Goal: Information Seeking & Learning: Learn about a topic

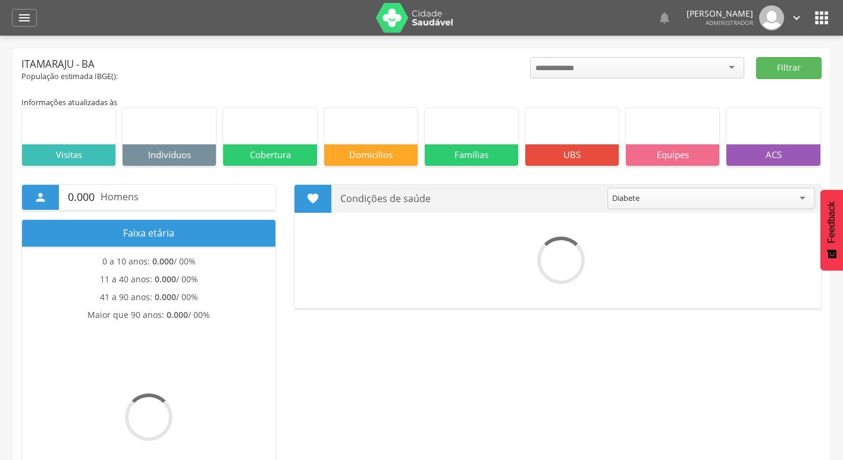
click at [42, 17] on div " Dashboard Supervisão Produtividade Mapa da cidade Mapa de cobertura Ranking A…" at bounding box center [421, 18] width 819 height 36
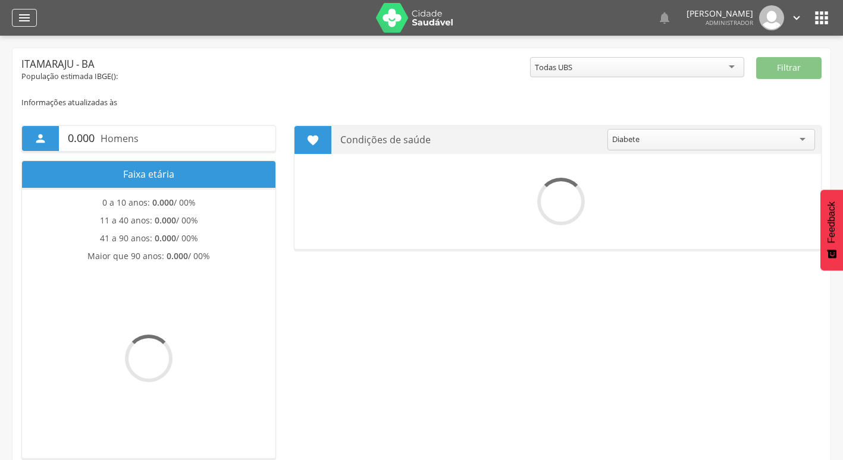
click at [28, 12] on icon "" at bounding box center [24, 18] width 14 height 14
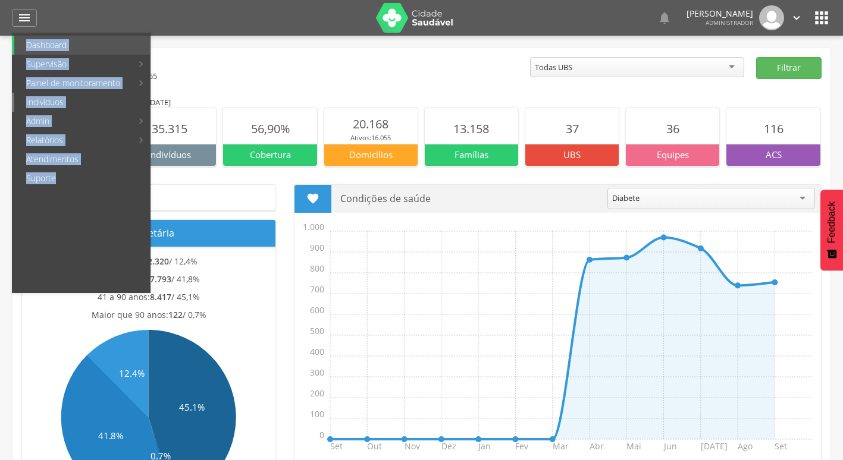
click at [74, 101] on link "Indivíduos" at bounding box center [82, 102] width 136 height 19
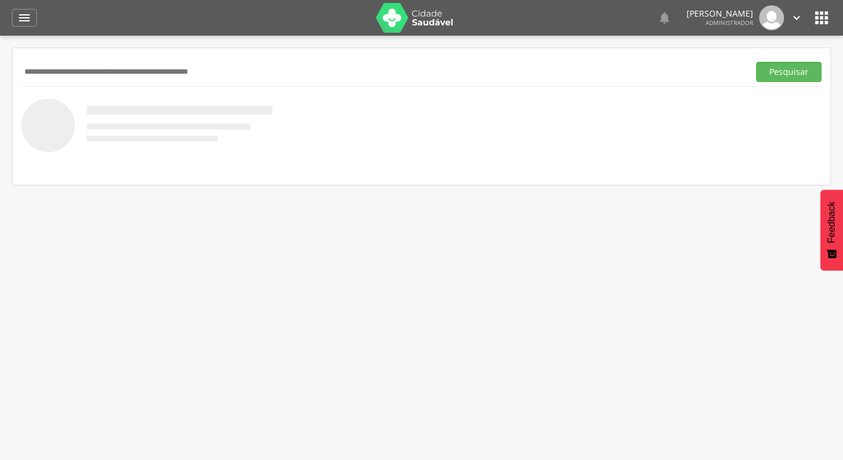
click at [227, 64] on input "text" at bounding box center [382, 72] width 723 height 20
paste input "**********"
type input "**********"
click at [756, 62] on button "Pesquisar" at bounding box center [788, 72] width 65 height 20
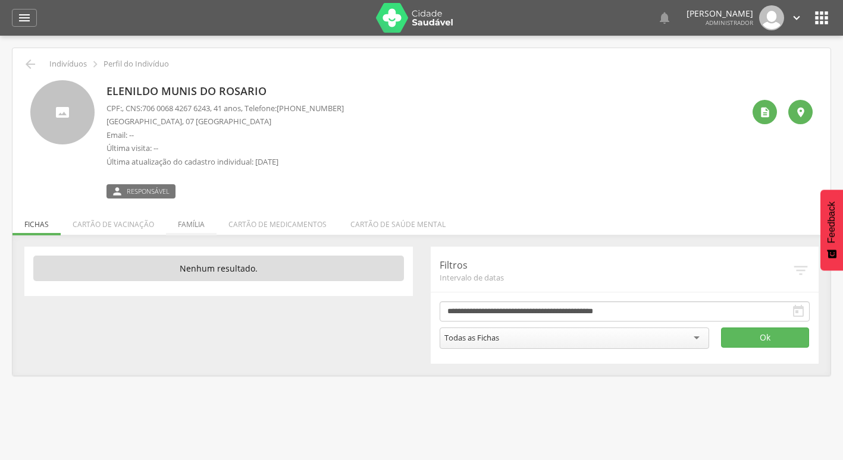
click at [180, 228] on li "Família" at bounding box center [191, 222] width 51 height 28
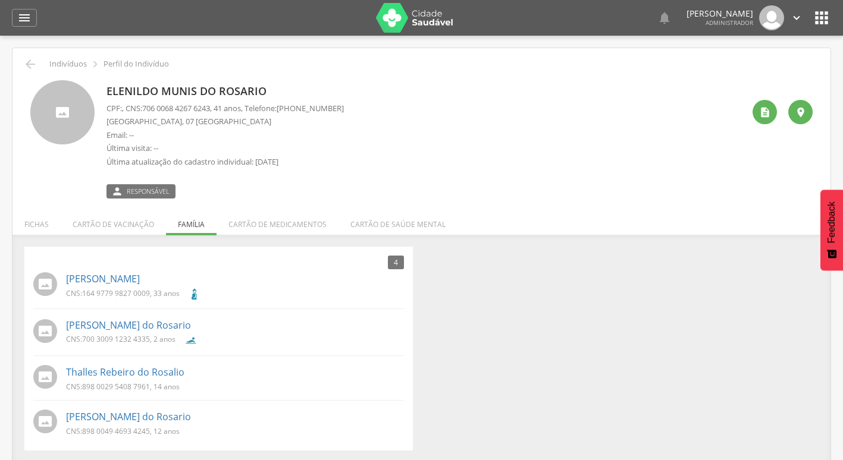
scroll to position [36, 0]
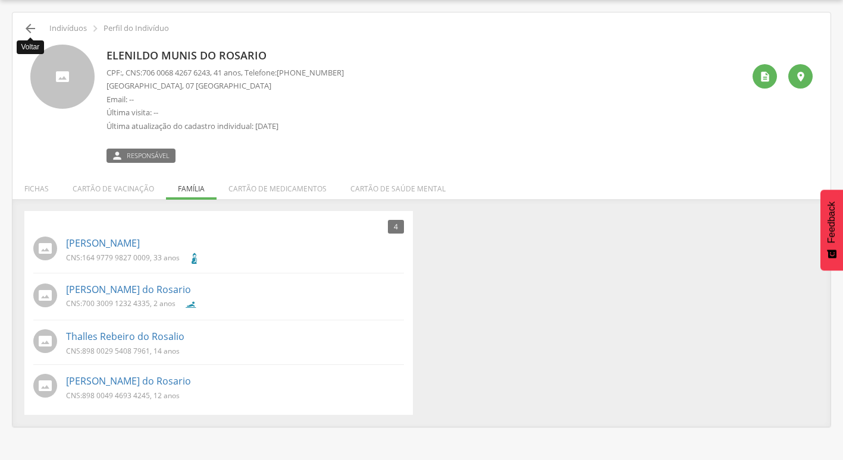
click at [30, 30] on icon "" at bounding box center [30, 28] width 14 height 14
click at [27, 30] on icon "" at bounding box center [30, 28] width 14 height 14
click at [117, 238] on link "Luciana da Silva Ribeira" at bounding box center [103, 244] width 74 height 14
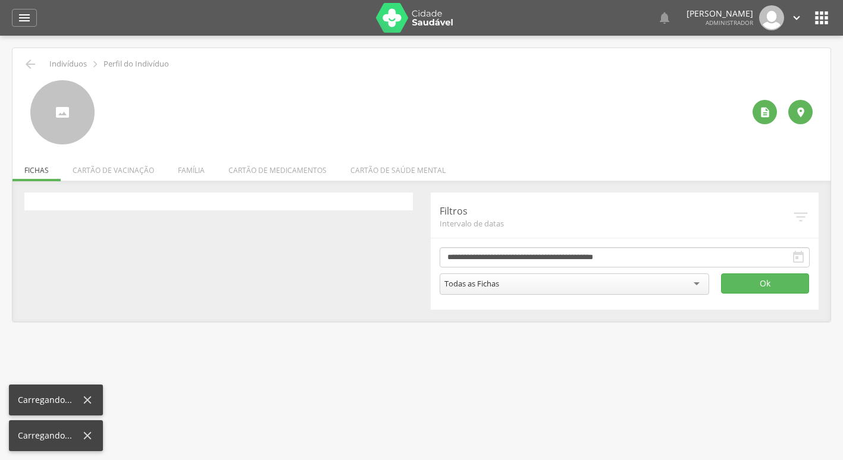
scroll to position [36, 0]
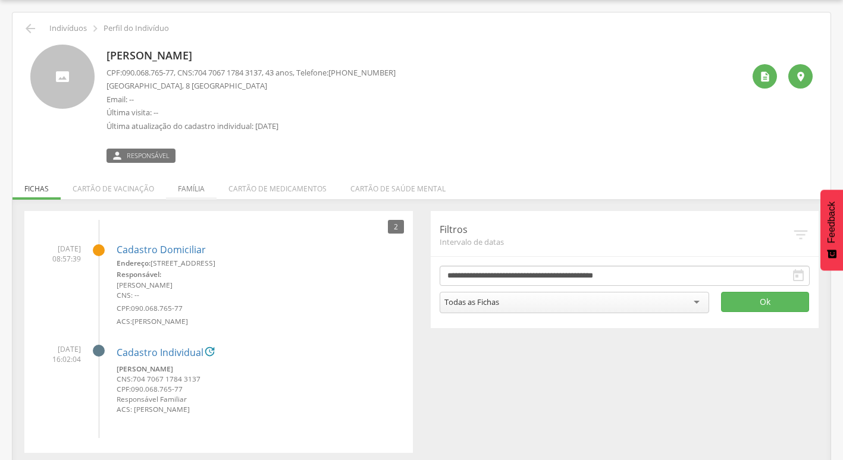
click at [206, 191] on li "Família" at bounding box center [191, 186] width 51 height 28
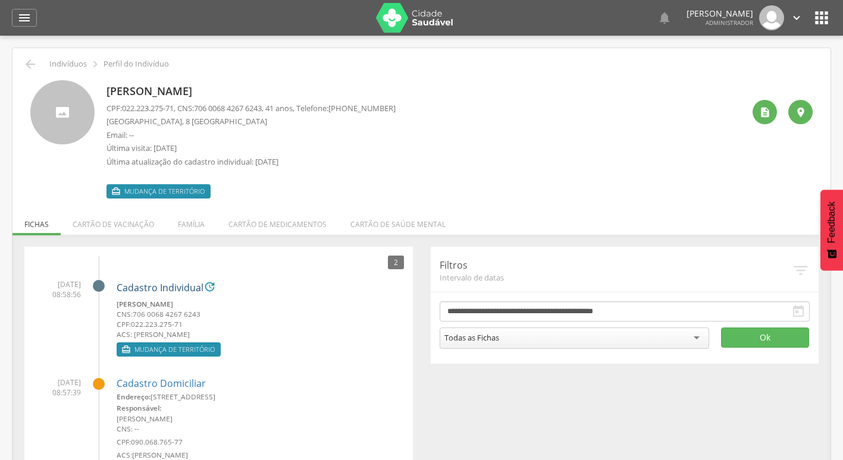
click at [173, 291] on link "Cadastro Individual" at bounding box center [160, 288] width 87 height 11
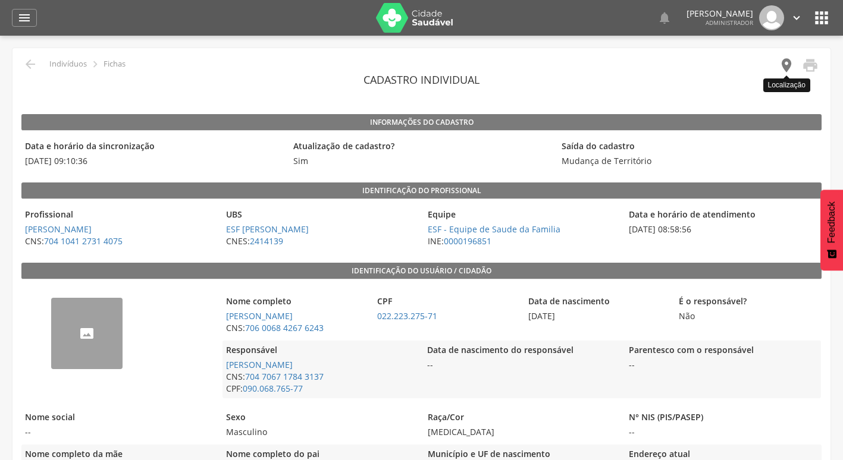
click at [790, 64] on icon "" at bounding box center [786, 65] width 17 height 17
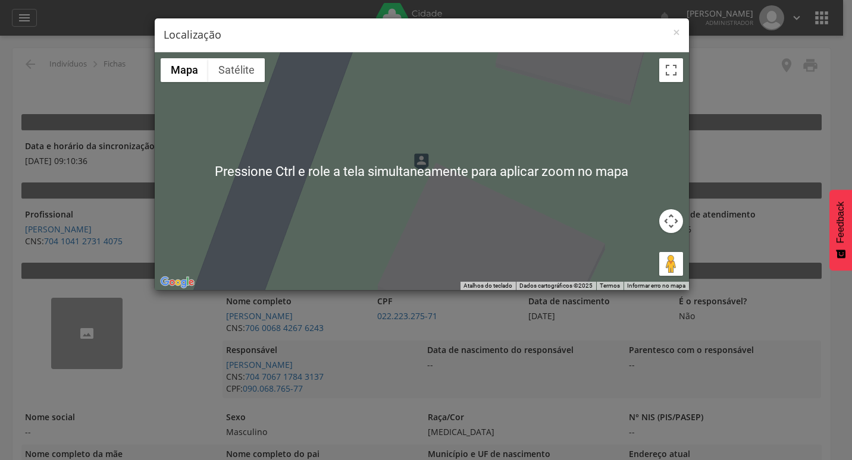
click at [418, 175] on div at bounding box center [422, 171] width 534 height 238
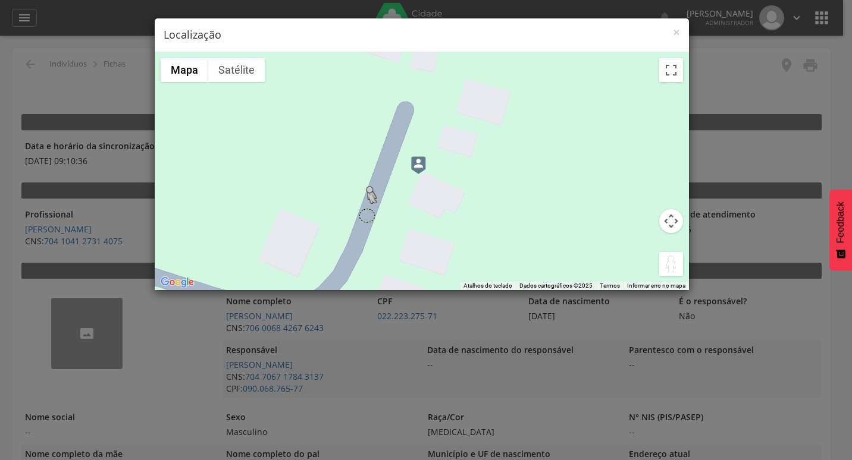
drag, startPoint x: 666, startPoint y: 263, endPoint x: 367, endPoint y: 215, distance: 302.5
click at [367, 215] on div "Pressione as teclas Alt + Enter para ativar o recurso de arrastar com o teclado…" at bounding box center [422, 171] width 534 height 238
drag, startPoint x: 670, startPoint y: 265, endPoint x: 384, endPoint y: 153, distance: 307.4
click at [384, 153] on div "Pressione as teclas Alt + Enter para ativar o recurso de arrastar com o teclado…" at bounding box center [422, 171] width 534 height 238
drag, startPoint x: 669, startPoint y: 269, endPoint x: 381, endPoint y: 172, distance: 303.6
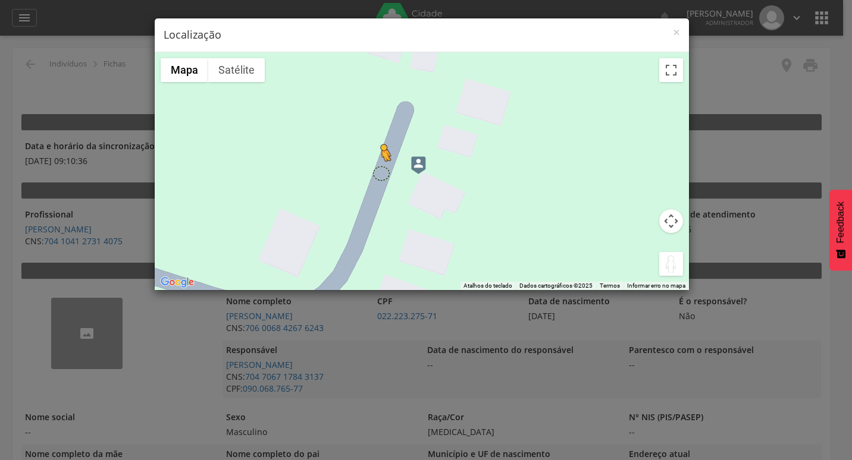
click at [381, 172] on div "Pressione as teclas Alt + Enter para ativar o recurso de arrastar com o teclado…" at bounding box center [422, 171] width 534 height 238
drag, startPoint x: 666, startPoint y: 263, endPoint x: 382, endPoint y: 181, distance: 294.6
click at [382, 181] on div "Pressione as teclas Alt + Enter para ativar o recurso de arrastar com o teclado…" at bounding box center [422, 171] width 534 height 238
drag, startPoint x: 673, startPoint y: 264, endPoint x: 391, endPoint y: 170, distance: 297.4
click at [391, 170] on div "Pressione as teclas Alt + Enter para ativar o recurso de arrastar com o teclado…" at bounding box center [422, 171] width 534 height 238
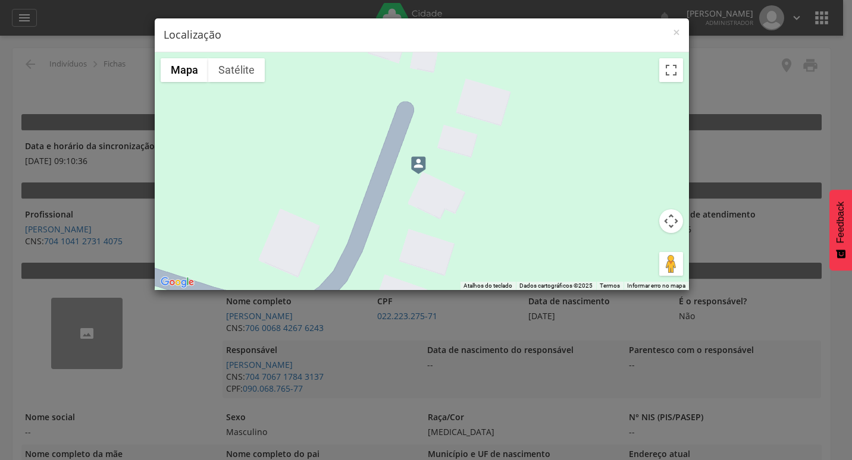
click at [391, 170] on div "Não há dados disponíveis." at bounding box center [422, 171] width 534 height 238
drag, startPoint x: 669, startPoint y: 261, endPoint x: 364, endPoint y: 204, distance: 310.3
click at [364, 204] on div "Pressione as teclas Alt + Enter para ativar o recurso de arrastar com o teclado…" at bounding box center [422, 171] width 534 height 238
drag, startPoint x: 674, startPoint y: 268, endPoint x: 617, endPoint y: 256, distance: 58.3
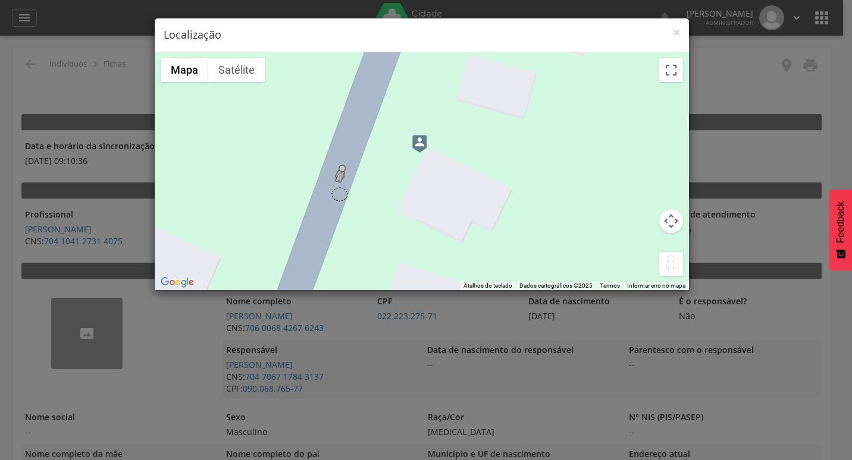
drag, startPoint x: 670, startPoint y: 271, endPoint x: 337, endPoint y: 194, distance: 342.2
click at [337, 194] on div "Pressione as teclas Alt + Enter para ativar o recurso de arrastar com o teclado…" at bounding box center [422, 171] width 534 height 238
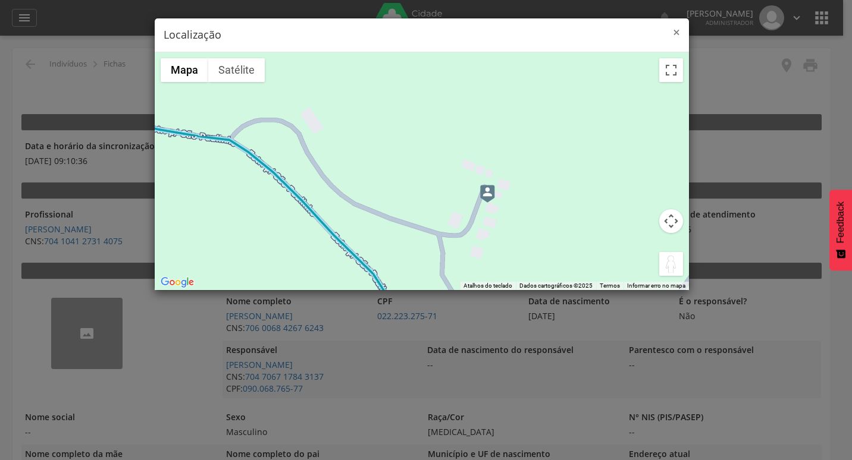
drag, startPoint x: 669, startPoint y: 275, endPoint x: 676, endPoint y: 31, distance: 244.0
click at [676, 31] on div "× Localização ← Mover para a esquerda → Mover para a direita ↑ Mover para cima …" at bounding box center [421, 154] width 535 height 273
click at [675, 31] on span "×" at bounding box center [676, 32] width 7 height 17
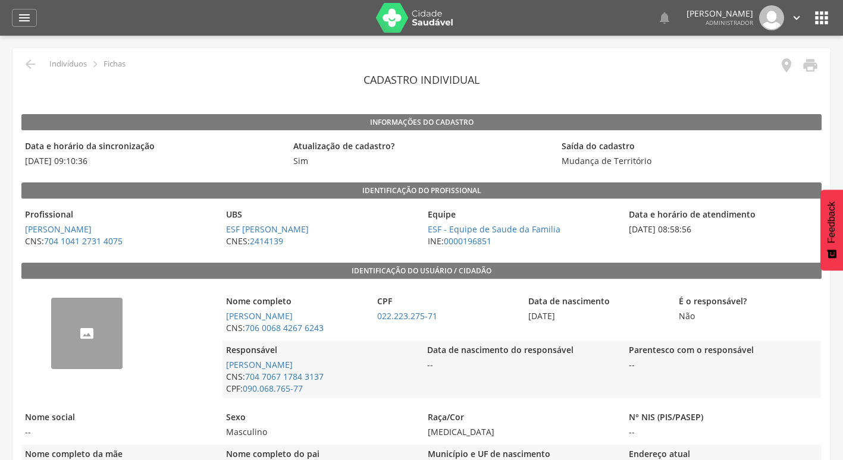
click at [37, 63] on div " Indivíduos  Fichas" at bounding box center [73, 64] width 104 height 14
click at [29, 62] on icon "" at bounding box center [30, 64] width 14 height 14
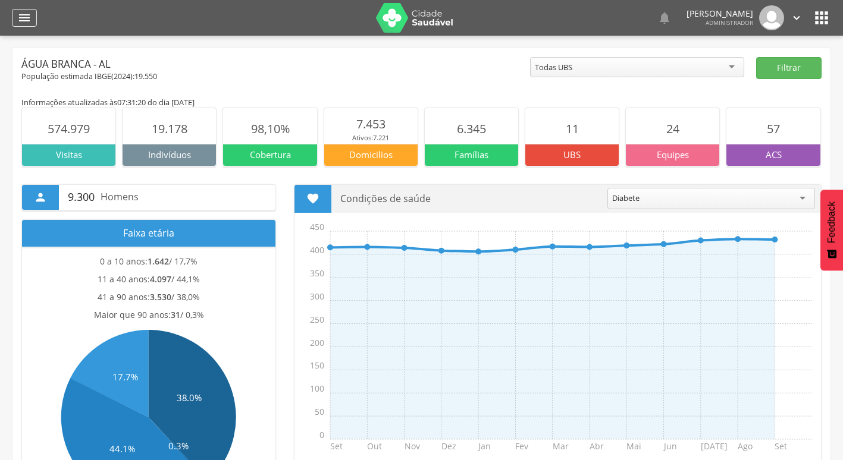
click at [34, 21] on div "" at bounding box center [24, 18] width 25 height 18
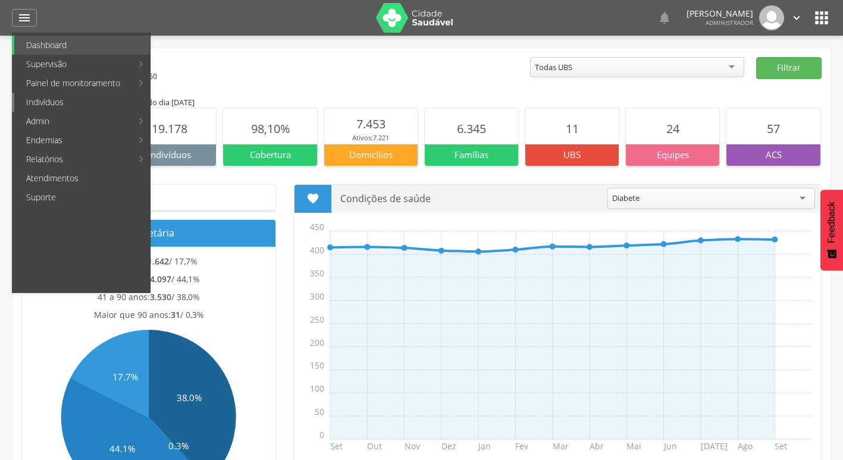
click at [68, 95] on link "Indivíduos" at bounding box center [82, 102] width 136 height 19
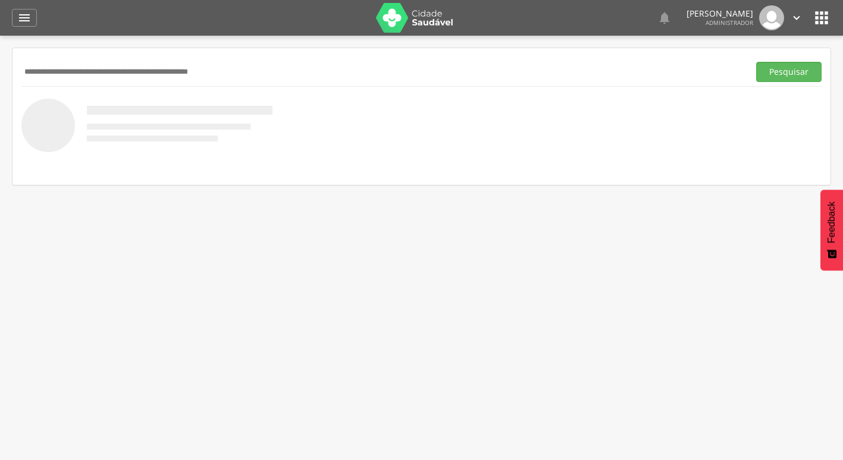
click at [200, 71] on input "text" at bounding box center [382, 72] width 723 height 20
type input "**********"
click at [756, 62] on button "Pesquisar" at bounding box center [788, 72] width 65 height 20
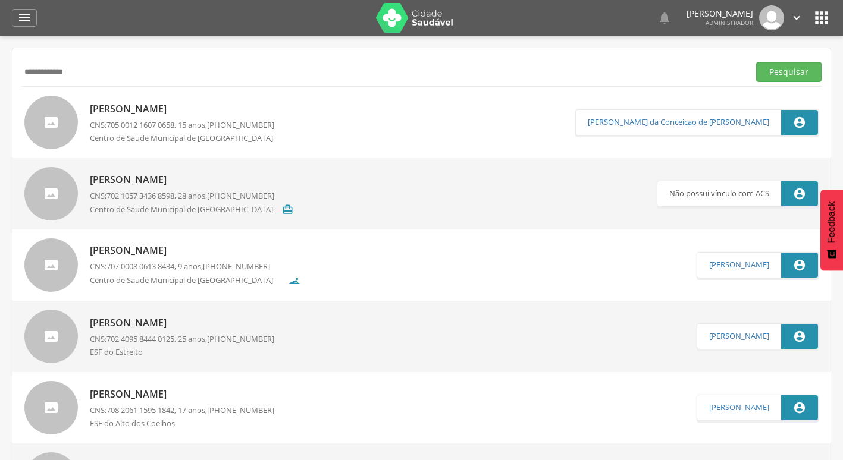
click at [215, 109] on p "[PERSON_NAME]" at bounding box center [186, 109] width 192 height 14
type input "**********"
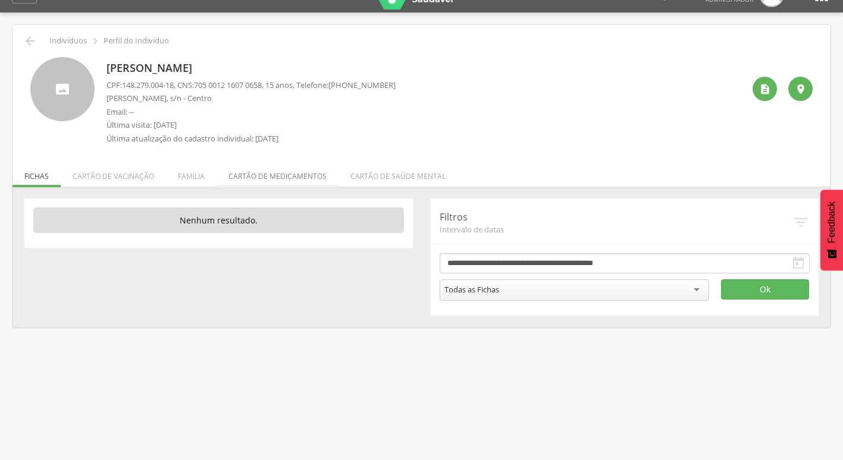
scroll to position [36, 0]
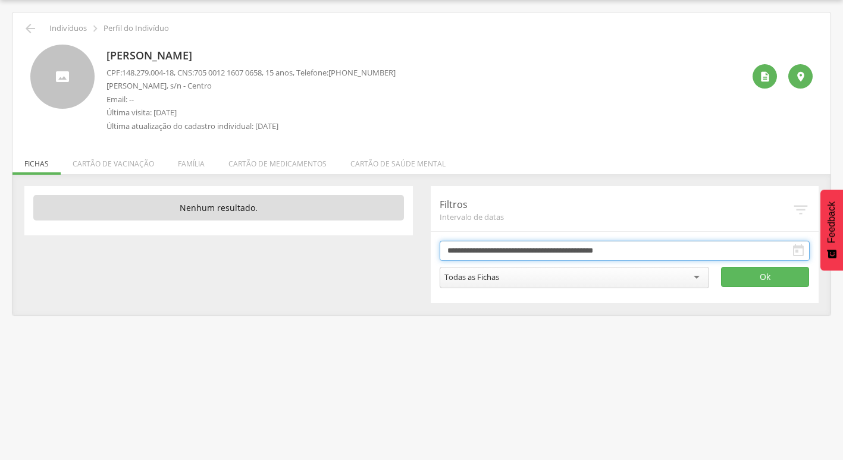
click at [701, 241] on input "**********" at bounding box center [625, 251] width 371 height 20
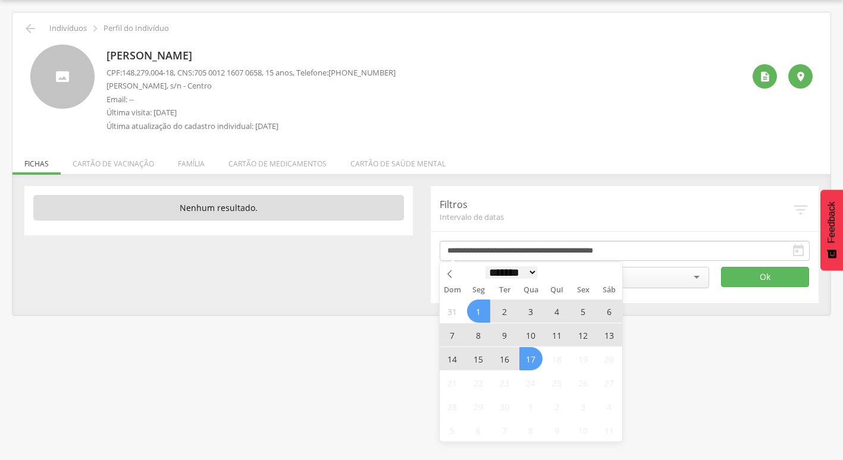
click at [506, 271] on select "******* ********* ***** ***** **** ***** ***** ****** ********" at bounding box center [511, 272] width 52 height 12
select select "*"
click at [485, 266] on select "******* ********* ***** ***** **** ***** ***** ****** ********" at bounding box center [511, 272] width 52 height 12
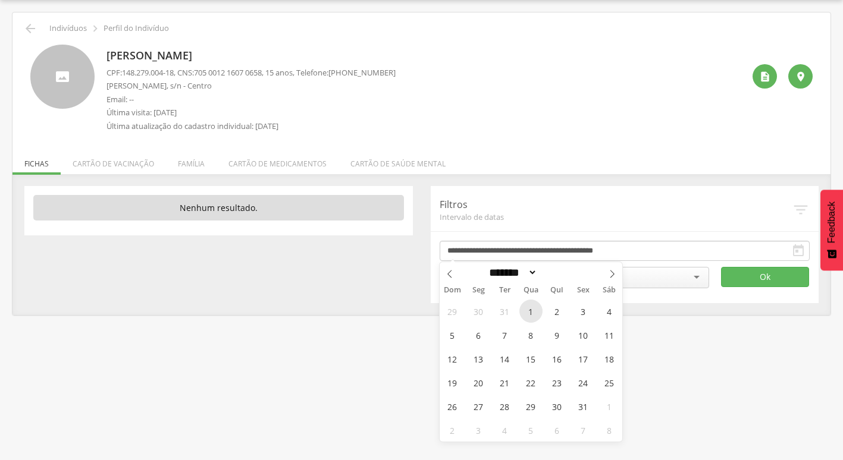
click at [532, 308] on span "1" at bounding box center [530, 311] width 23 height 23
type input "**********"
click at [507, 274] on select "******* ********* ***** ***** **** ***** ***** ****** ********" at bounding box center [511, 272] width 52 height 12
select select "*"
click at [485, 266] on select "******* ********* ***** ***** **** ***** ***** ****** ********" at bounding box center [511, 272] width 52 height 12
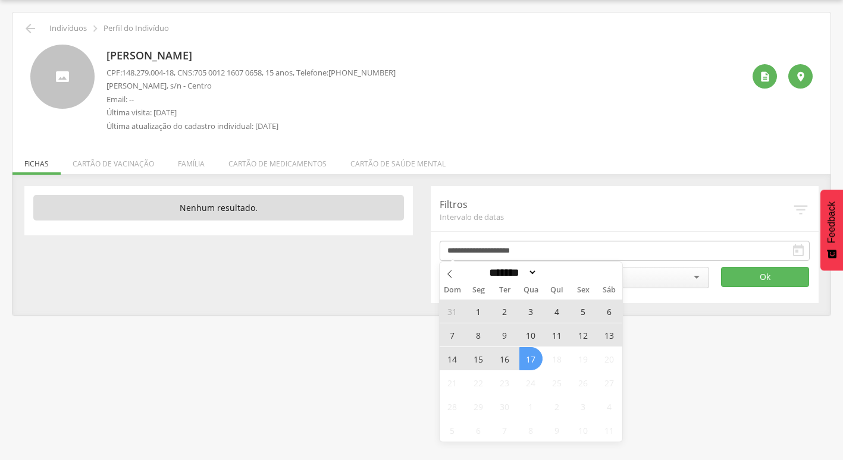
click at [526, 362] on span "17" at bounding box center [530, 358] width 23 height 23
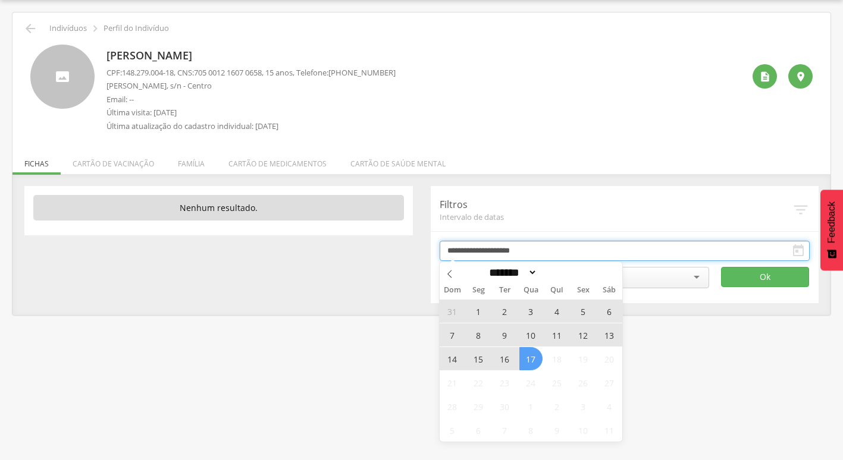
type input "**********"
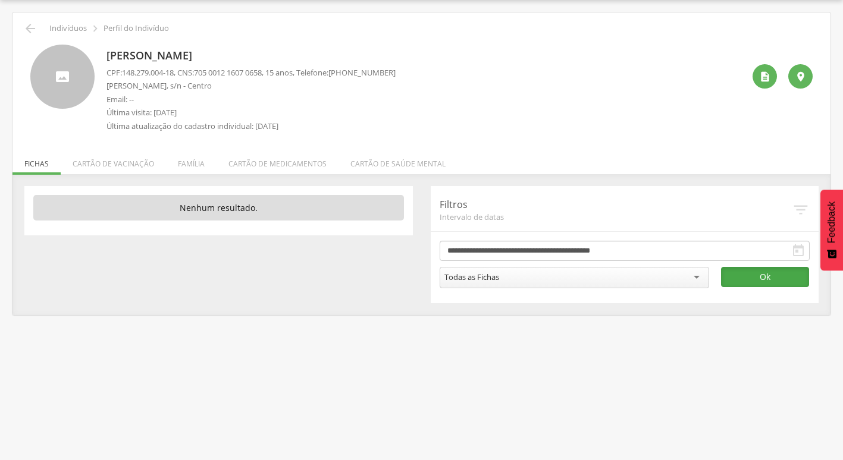
click at [789, 268] on button "Ok" at bounding box center [765, 277] width 88 height 20
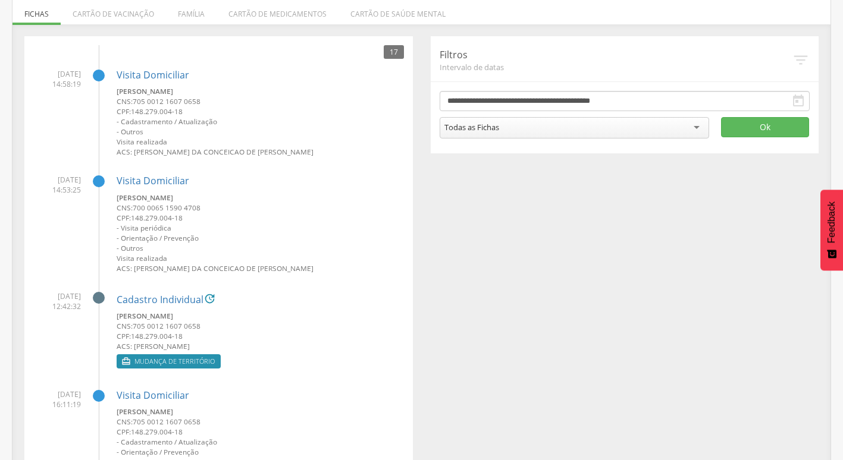
scroll to position [214, 0]
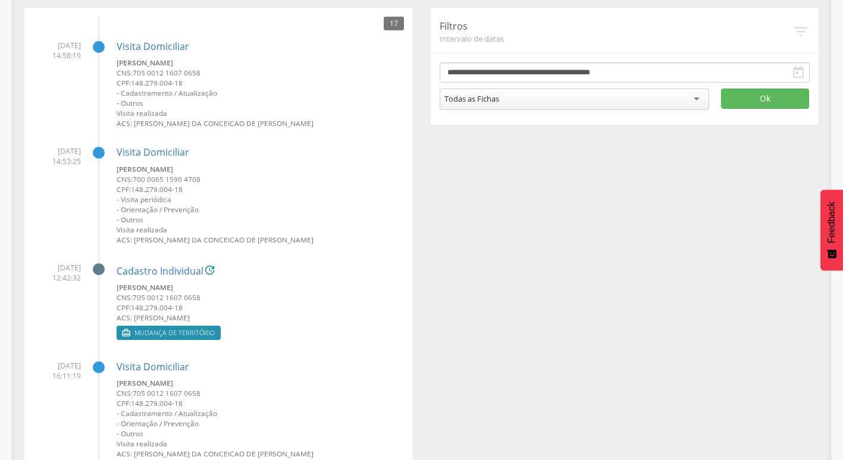
drag, startPoint x: 133, startPoint y: 321, endPoint x: 218, endPoint y: 321, distance: 84.5
click at [218, 321] on small "ACS: [PERSON_NAME]" at bounding box center [260, 318] width 287 height 10
drag, startPoint x: 218, startPoint y: 321, endPoint x: 257, endPoint y: 322, distance: 39.3
click at [257, 322] on small "ACS: [PERSON_NAME]" at bounding box center [260, 318] width 287 height 10
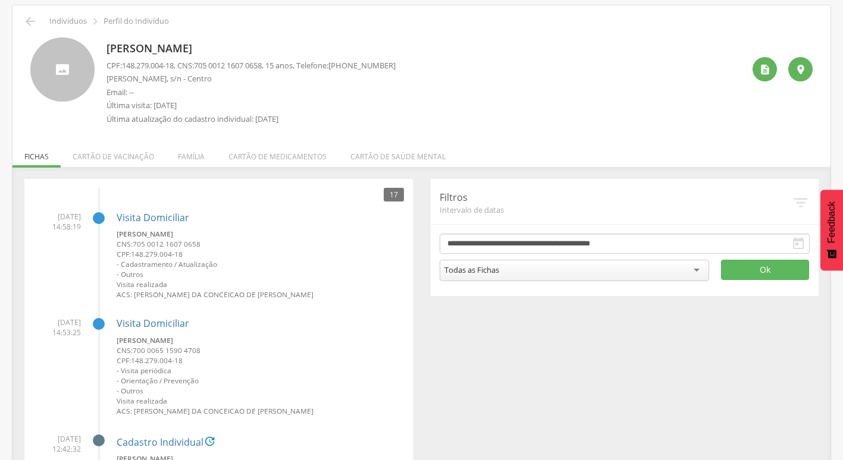
scroll to position [36, 0]
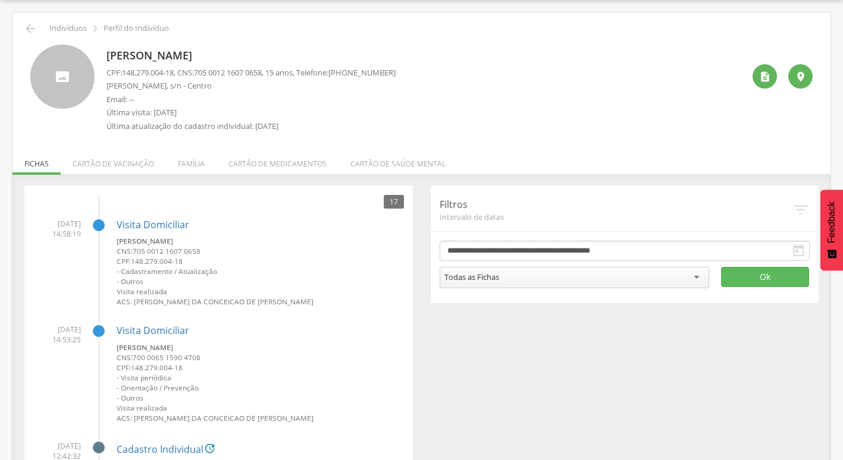
click at [159, 235] on div "Visita [PERSON_NAME] CNS: 705 0012 1607 0658 CPF: 148.279.004-18 - Cadastrament…" at bounding box center [260, 259] width 287 height 98
click at [156, 226] on link "Visita Domiciliar" at bounding box center [153, 224] width 73 height 13
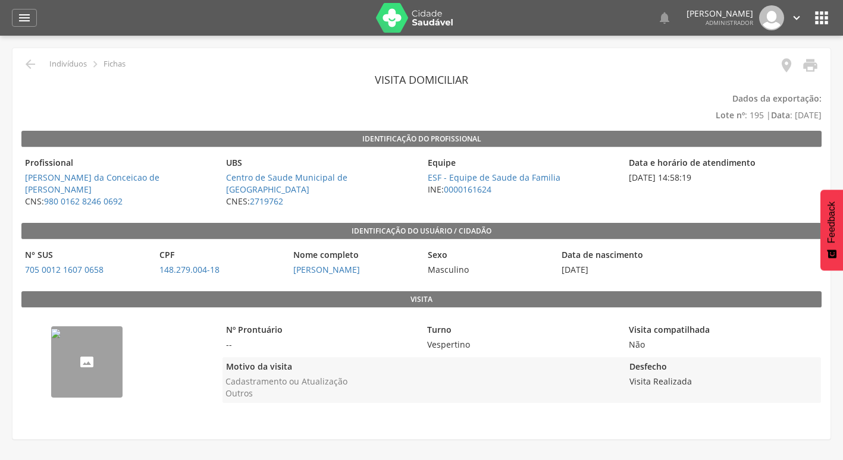
click at [812, 17] on icon "" at bounding box center [821, 17] width 19 height 19
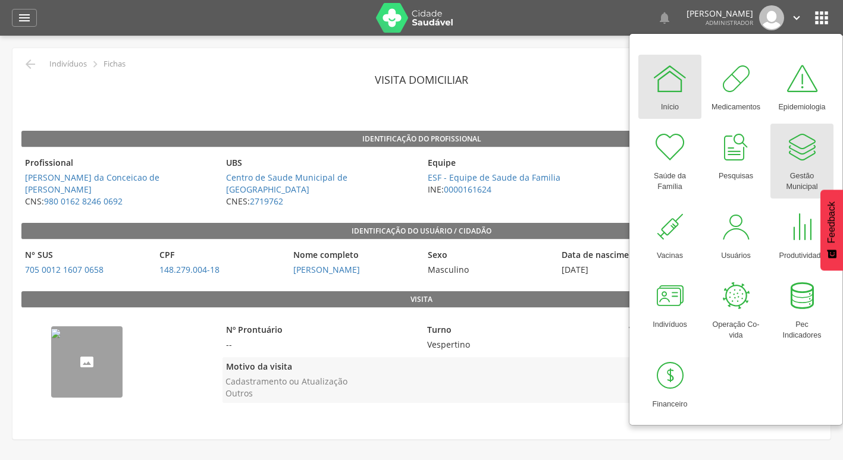
click at [787, 153] on div at bounding box center [802, 148] width 36 height 36
click at [206, 109] on p "Dados da exportação: Lote nº : 195 | Data : [DATE]" at bounding box center [421, 106] width 800 height 33
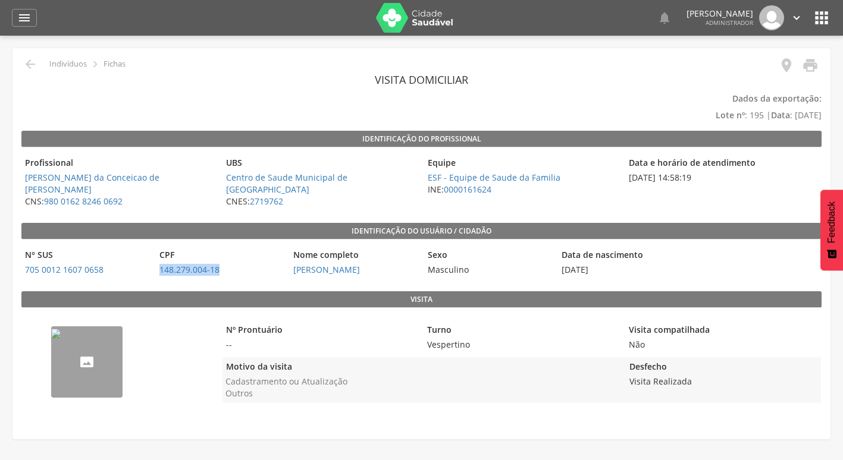
drag, startPoint x: 158, startPoint y: 259, endPoint x: 232, endPoint y: 257, distance: 73.8
click at [232, 264] on span "148.279.004-18" at bounding box center [220, 270] width 128 height 12
copy link "148.279.004-18"
drag, startPoint x: 23, startPoint y: 258, endPoint x: 125, endPoint y: 258, distance: 101.7
click at [125, 264] on span "705 0012 1607 0658" at bounding box center [85, 270] width 128 height 12
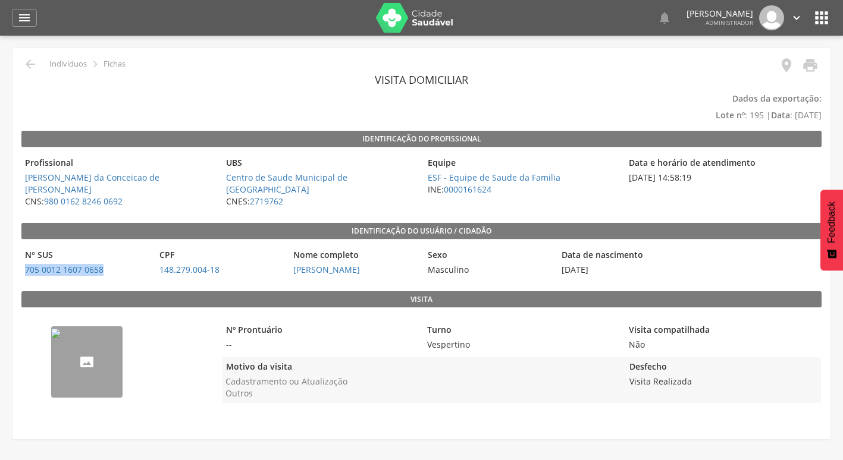
copy link "705 0012 1607 0658"
click at [30, 64] on icon "" at bounding box center [30, 64] width 14 height 14
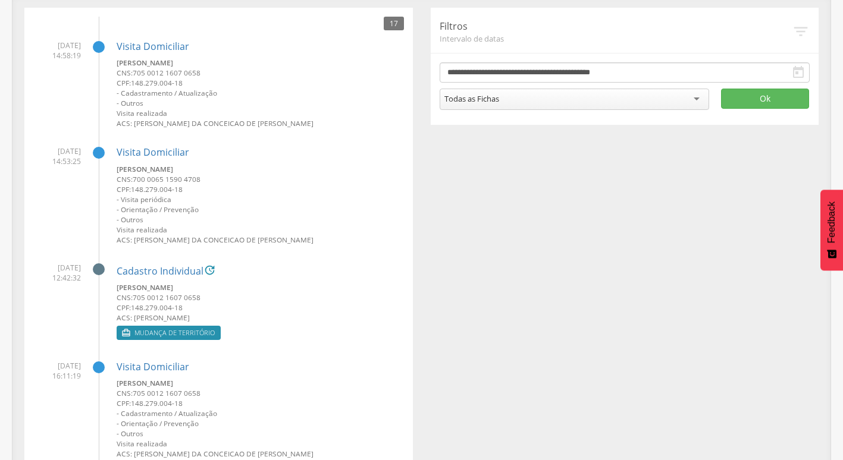
scroll to position [274, 0]
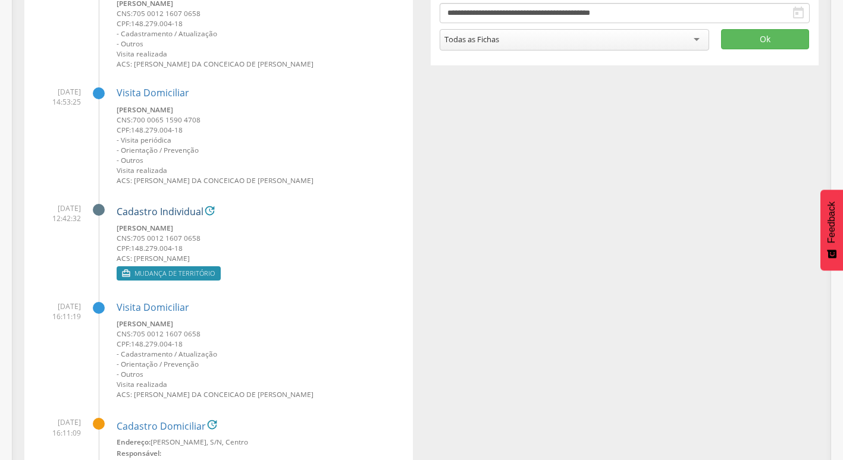
click at [138, 216] on link "Cadastro Individual" at bounding box center [160, 212] width 87 height 11
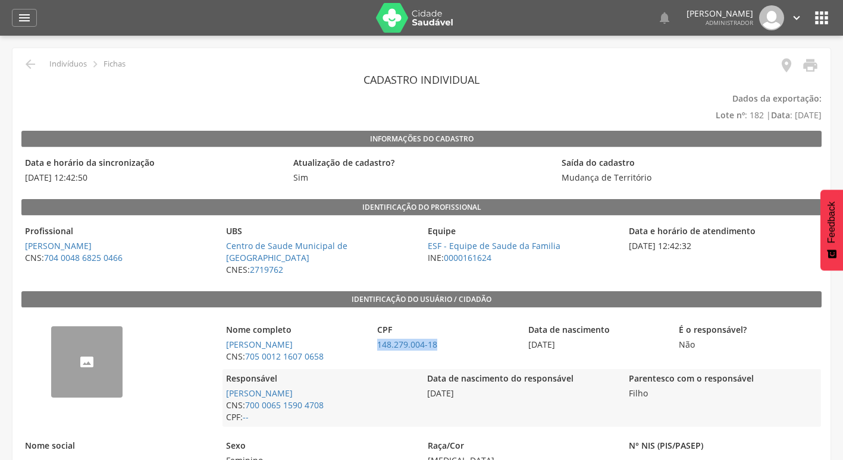
drag, startPoint x: 373, startPoint y: 335, endPoint x: 447, endPoint y: 331, distance: 73.8
click at [447, 339] on span "148.279.004-18" at bounding box center [446, 345] width 145 height 12
copy link "148.279.004-18"
click at [35, 61] on icon "" at bounding box center [30, 64] width 14 height 14
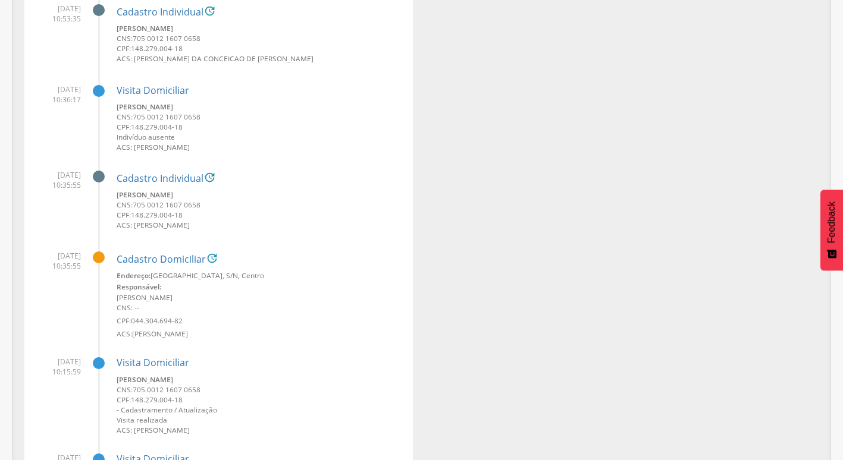
scroll to position [987, 0]
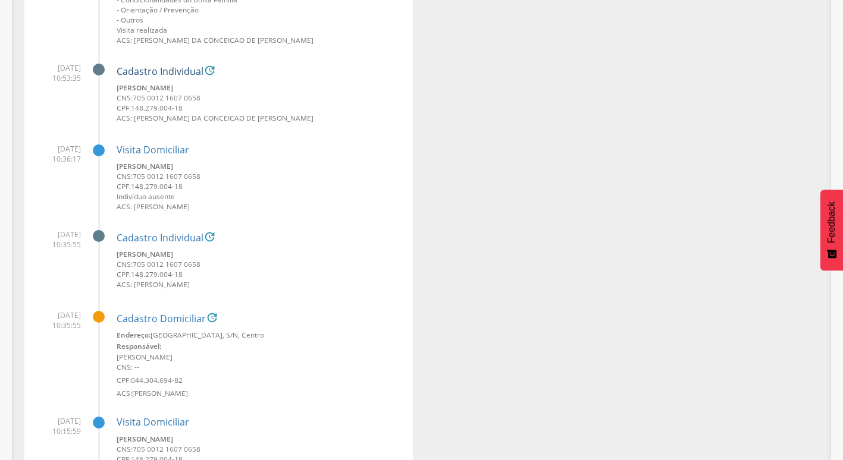
click at [173, 71] on link "Cadastro Individual" at bounding box center [160, 72] width 87 height 11
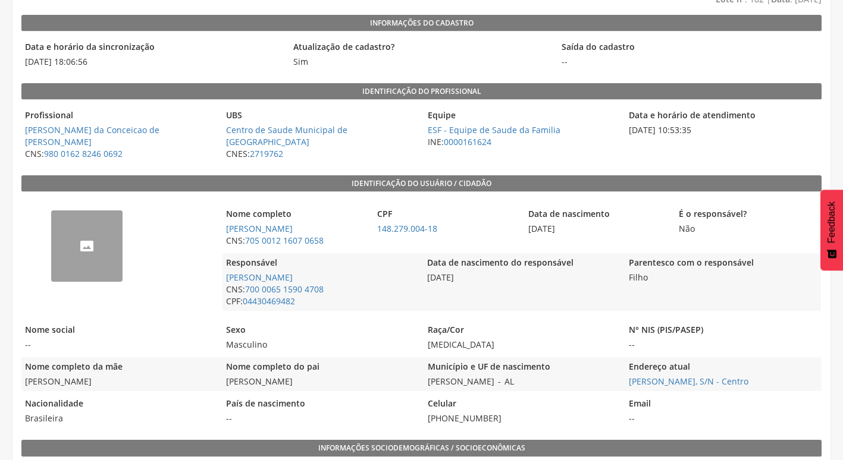
scroll to position [119, 0]
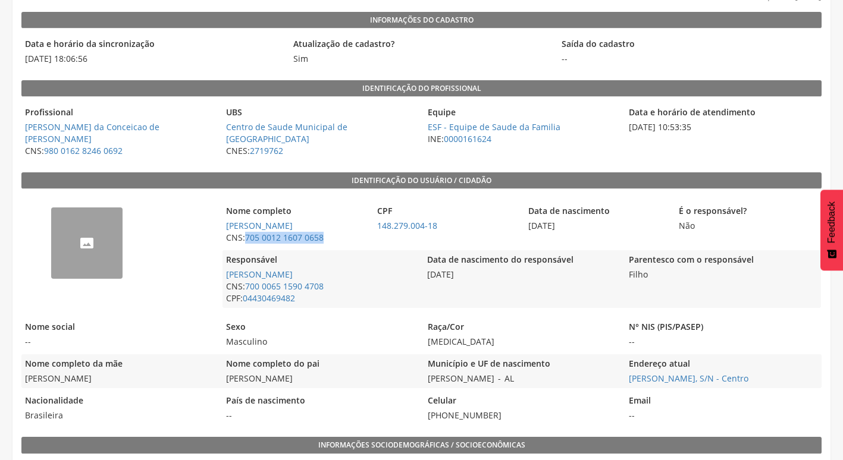
drag, startPoint x: 349, startPoint y: 230, endPoint x: 246, endPoint y: 232, distance: 102.3
click at [246, 232] on span "CNS: 705 0012 1607 0658" at bounding box center [294, 238] width 145 height 12
copy link "705 0012 1607 0658"
drag, startPoint x: 371, startPoint y: 212, endPoint x: 446, endPoint y: 213, distance: 75.0
click at [446, 213] on div "Nome completo [PERSON_NAME] CNS: 705 0012 1607 0658 CPF 148.279.004-18 Data de …" at bounding box center [521, 225] width 598 height 46
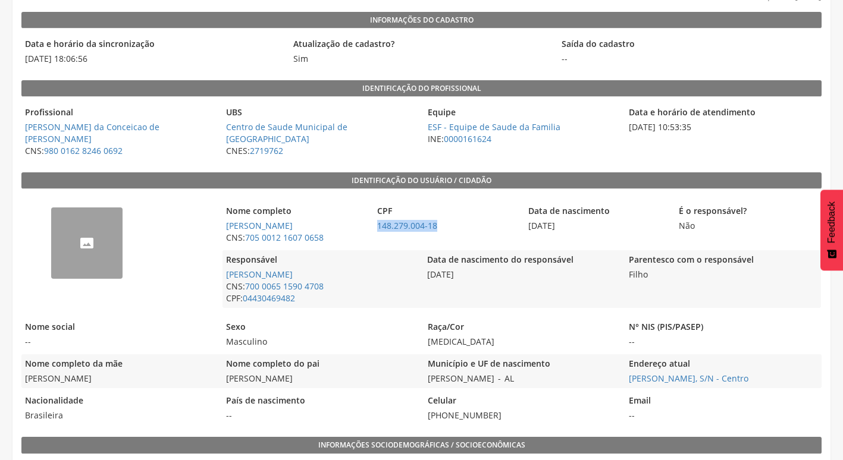
copy link "148.279.004-18"
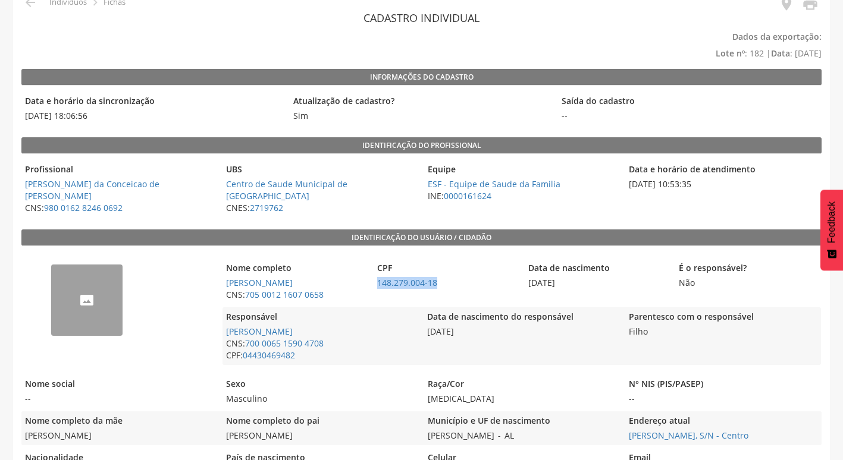
scroll to position [0, 0]
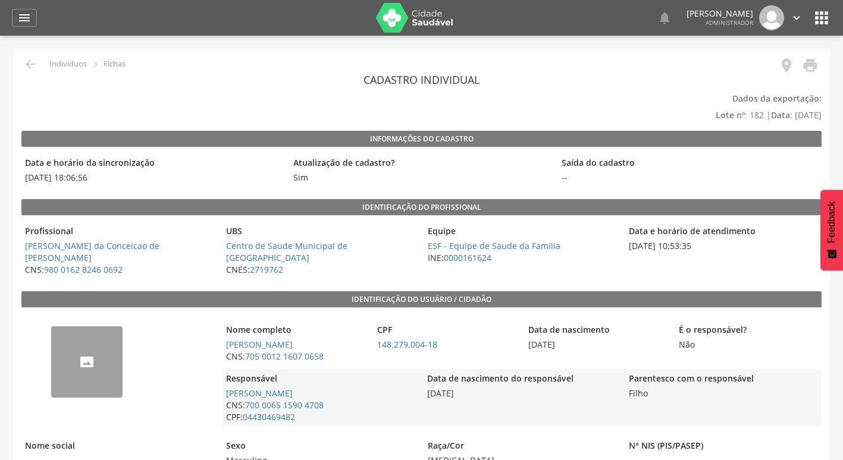
click at [21, 67] on div " Indivíduos  Fichas" at bounding box center [73, 64] width 104 height 14
click at [27, 66] on icon "" at bounding box center [30, 64] width 14 height 14
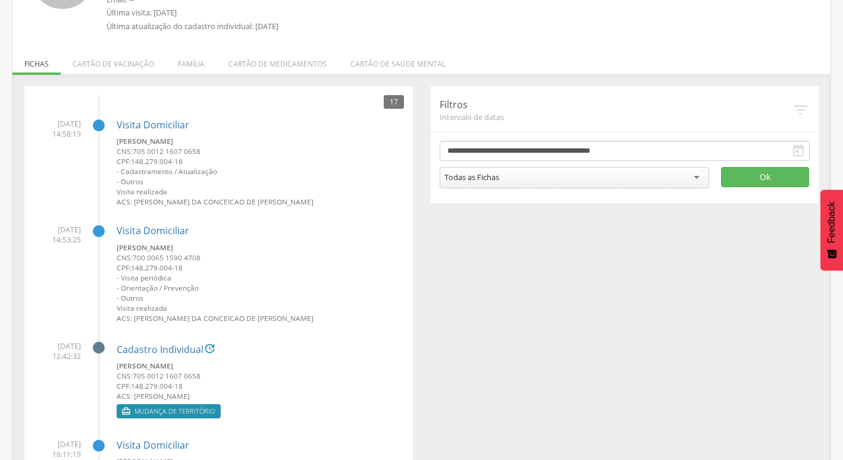
scroll to position [393, 0]
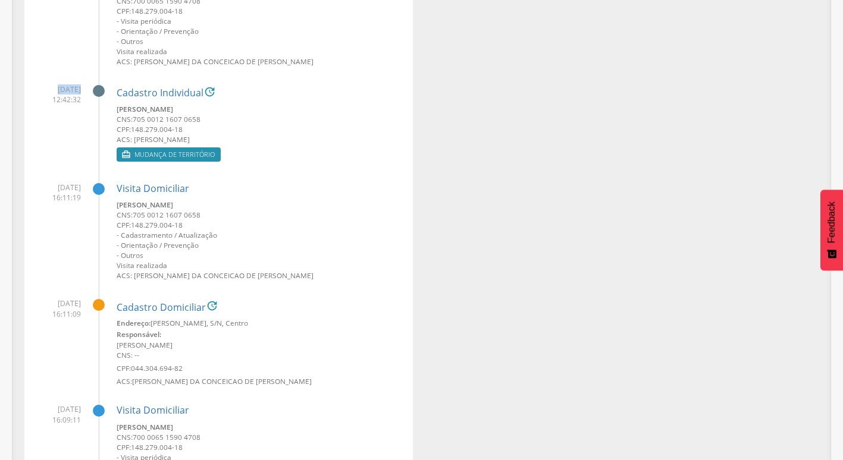
drag, startPoint x: 41, startPoint y: 86, endPoint x: 65, endPoint y: 91, distance: 24.8
click at [65, 91] on span "[DATE] 12:42:32" at bounding box center [57, 94] width 48 height 20
drag, startPoint x: 65, startPoint y: 91, endPoint x: 49, endPoint y: 91, distance: 16.7
click at [49, 91] on span "[DATE] 12:42:32" at bounding box center [57, 94] width 48 height 20
drag, startPoint x: 43, startPoint y: 90, endPoint x: 60, endPoint y: 95, distance: 17.5
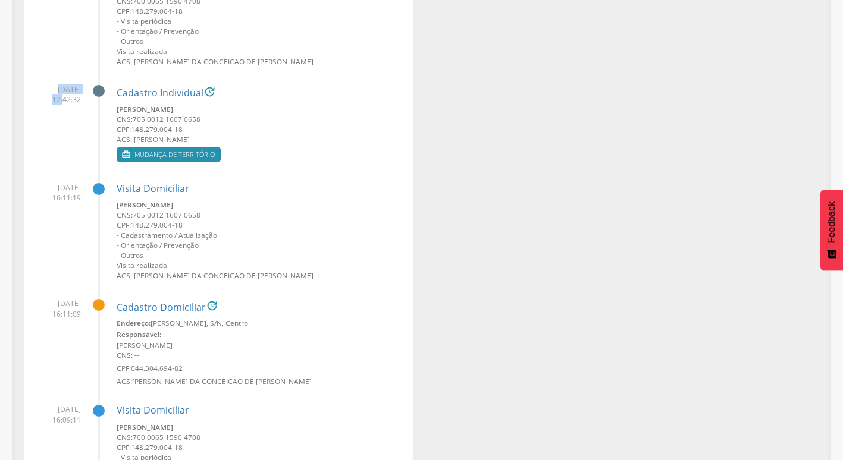
click at [60, 95] on span "[DATE] 12:42:32" at bounding box center [57, 94] width 48 height 20
drag, startPoint x: 60, startPoint y: 95, endPoint x: 133, endPoint y: 145, distance: 88.3
click at [133, 145] on div "Cadastro Individual  [PERSON_NAME] CNS: 705 0012 1607 0658 CPF: 148.279.004-18…" at bounding box center [260, 120] width 287 height 89
click at [171, 94] on link "Cadastro Individual" at bounding box center [160, 93] width 87 height 11
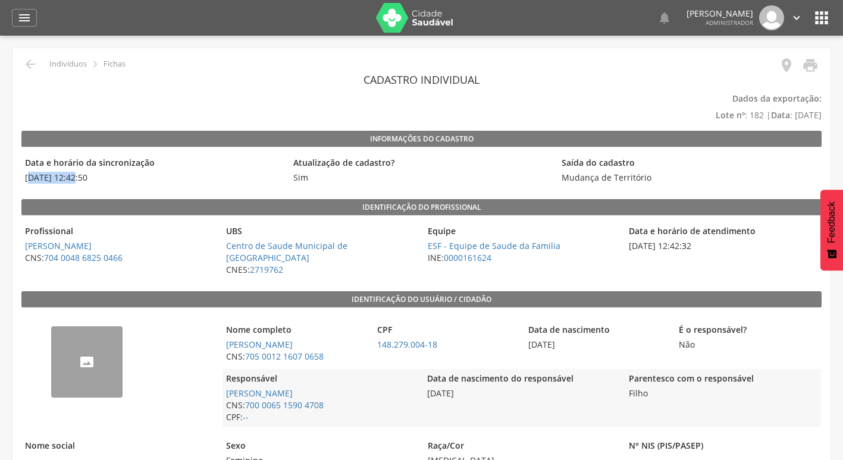
drag, startPoint x: 28, startPoint y: 177, endPoint x: 74, endPoint y: 180, distance: 46.5
click at [74, 180] on span "[DATE] 12:42:50" at bounding box center [152, 178] width 262 height 12
drag, startPoint x: 74, startPoint y: 180, endPoint x: 20, endPoint y: 172, distance: 54.7
drag, startPoint x: 34, startPoint y: 178, endPoint x: 79, endPoint y: 182, distance: 44.8
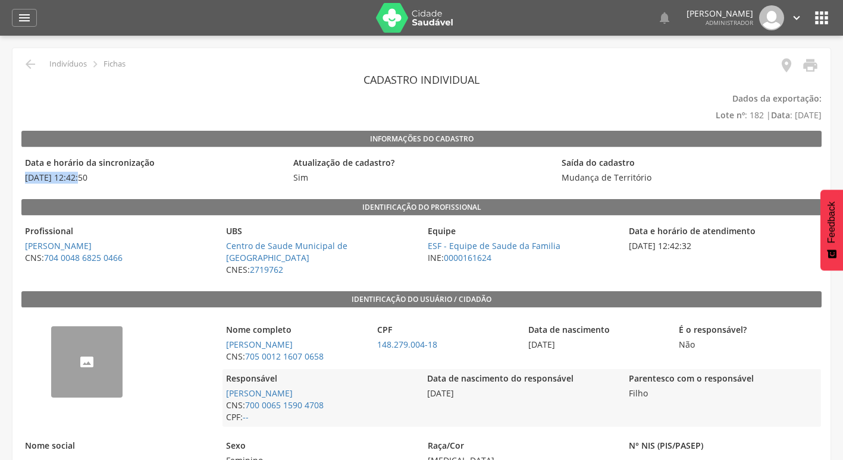
click at [79, 182] on span "[DATE] 12:42:50" at bounding box center [152, 178] width 262 height 12
drag, startPoint x: 79, startPoint y: 182, endPoint x: 36, endPoint y: 177, distance: 42.5
click at [36, 177] on span "[DATE] 12:42:50" at bounding box center [152, 178] width 262 height 12
drag, startPoint x: 26, startPoint y: 174, endPoint x: 60, endPoint y: 183, distance: 35.6
click at [60, 183] on span "[DATE] 12:42:50" at bounding box center [152, 178] width 262 height 12
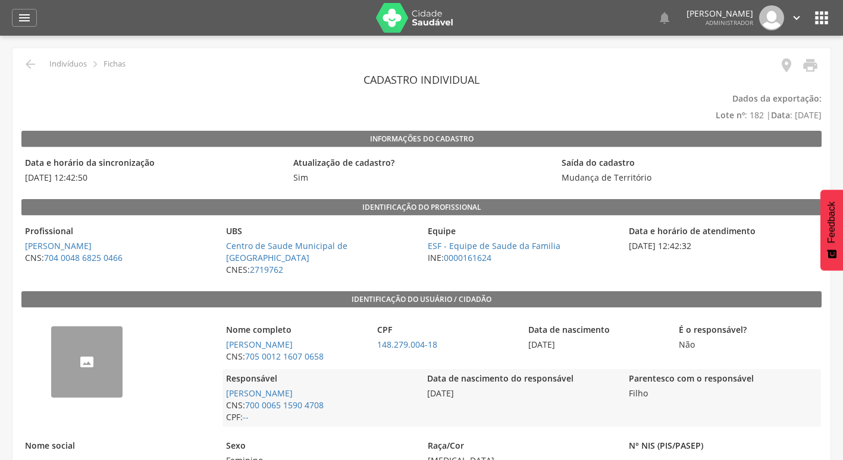
drag, startPoint x: 60, startPoint y: 183, endPoint x: 74, endPoint y: 191, distance: 16.2
click at [92, 243] on link "[PERSON_NAME]" at bounding box center [58, 245] width 67 height 11
type input "**********"
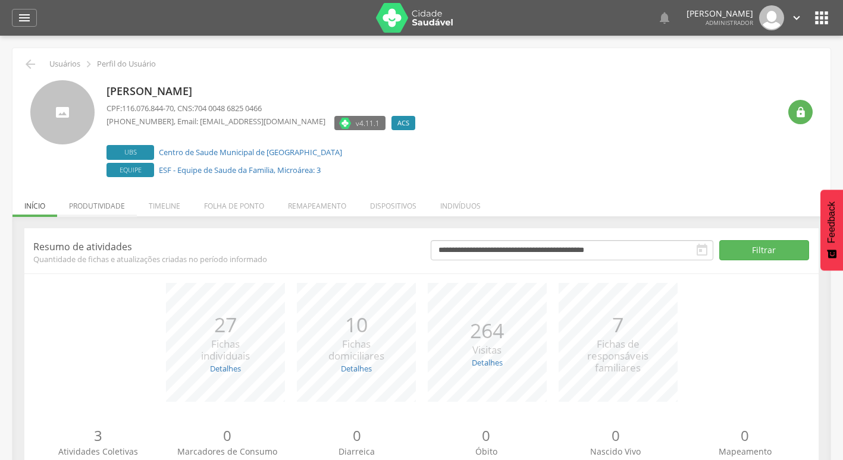
click at [110, 208] on li "Produtividade" at bounding box center [97, 203] width 80 height 28
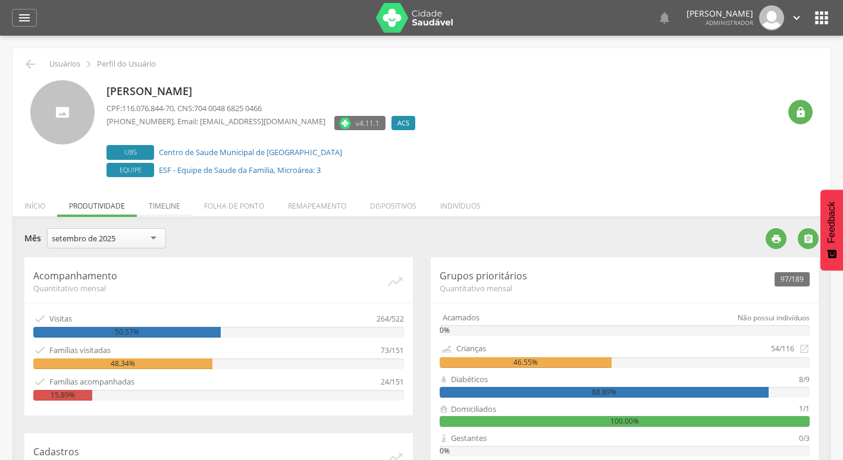
click at [166, 205] on li "Timeline" at bounding box center [164, 203] width 55 height 28
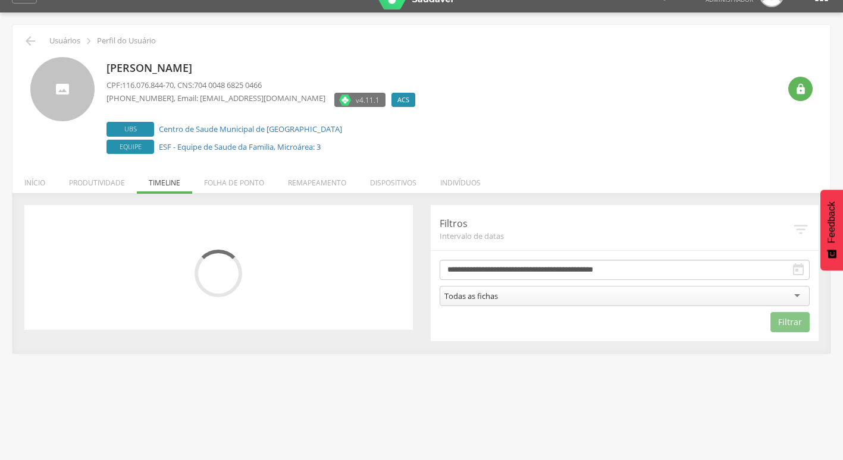
scroll to position [36, 0]
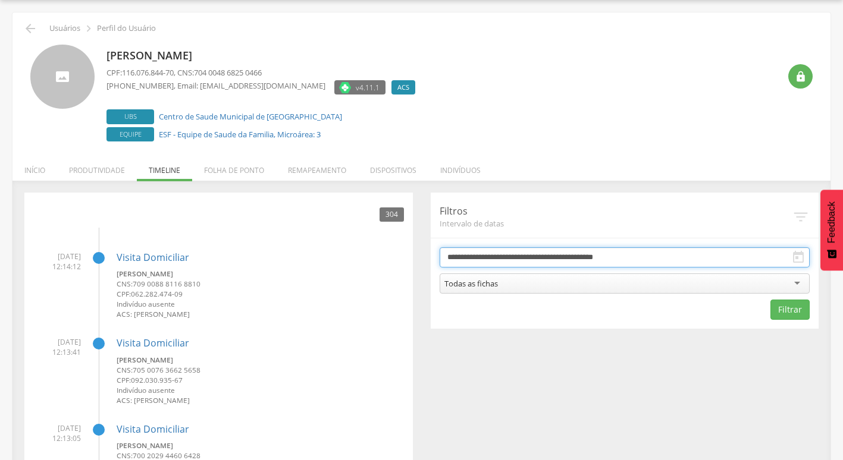
click at [603, 261] on input "**********" at bounding box center [625, 257] width 371 height 20
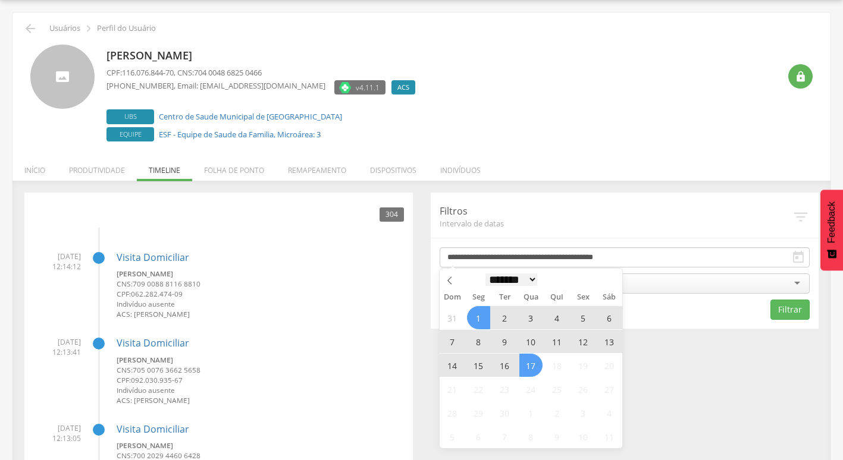
click at [512, 283] on select "******* ********* ***** ***** **** ***** ***** ****** ********" at bounding box center [511, 280] width 52 height 12
select select "*"
click at [485, 274] on select "******* ********* ***** ***** **** ***** ***** ****** ********" at bounding box center [511, 280] width 52 height 12
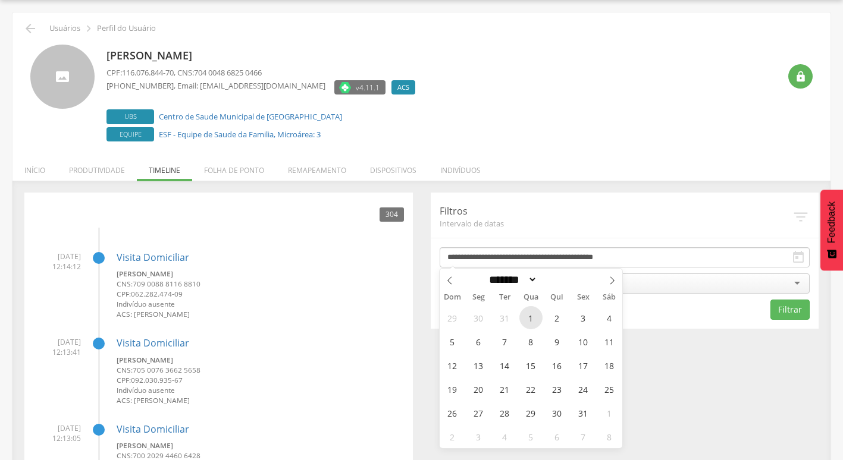
click at [531, 322] on span "1" at bounding box center [530, 317] width 23 height 23
type input "**********"
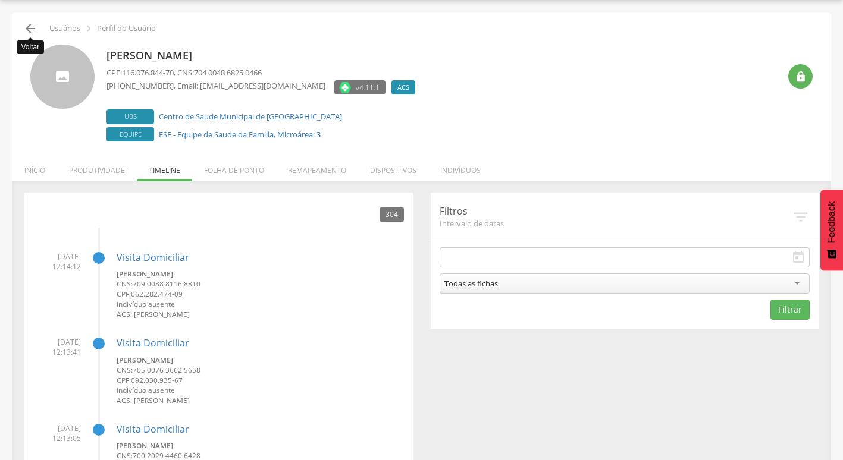
click at [26, 28] on icon "" at bounding box center [30, 28] width 14 height 14
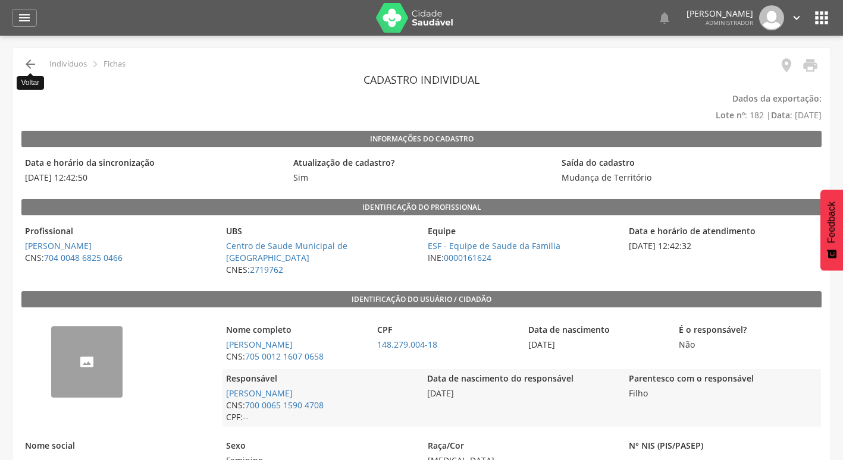
click at [36, 59] on icon "" at bounding box center [30, 64] width 14 height 14
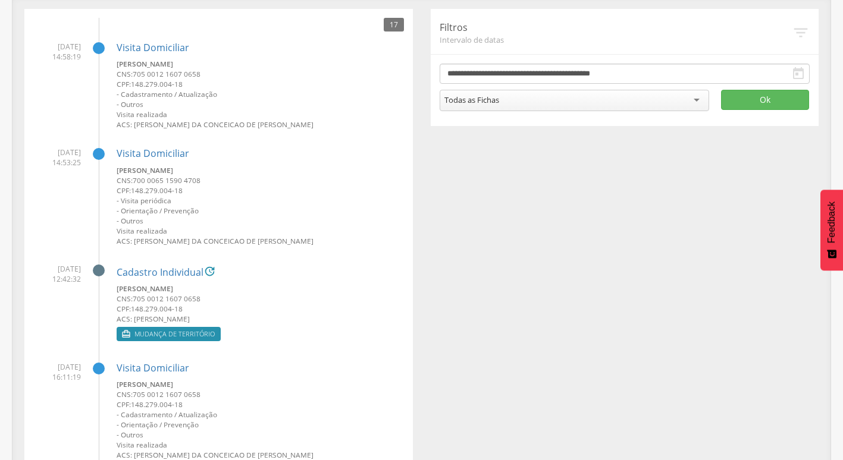
scroll to position [214, 0]
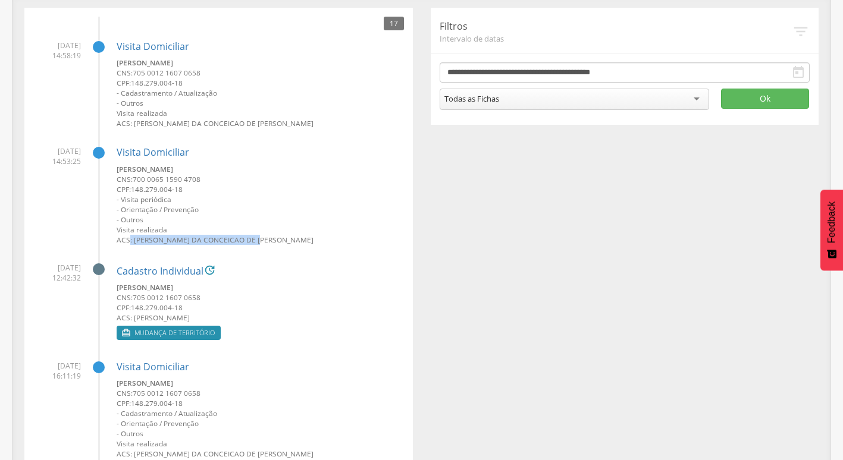
drag, startPoint x: 130, startPoint y: 243, endPoint x: 259, endPoint y: 240, distance: 129.1
click at [259, 240] on small "ACS: [PERSON_NAME] da Conceicao de [PERSON_NAME]" at bounding box center [260, 240] width 287 height 10
drag, startPoint x: 259, startPoint y: 240, endPoint x: 213, endPoint y: 240, distance: 45.8
click at [213, 240] on small "ACS: [PERSON_NAME] da Conceicao de [PERSON_NAME]" at bounding box center [260, 240] width 287 height 10
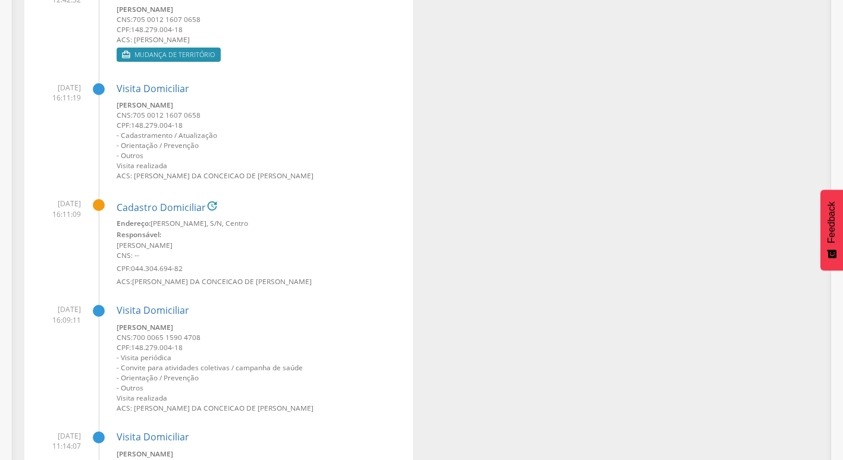
scroll to position [512, 0]
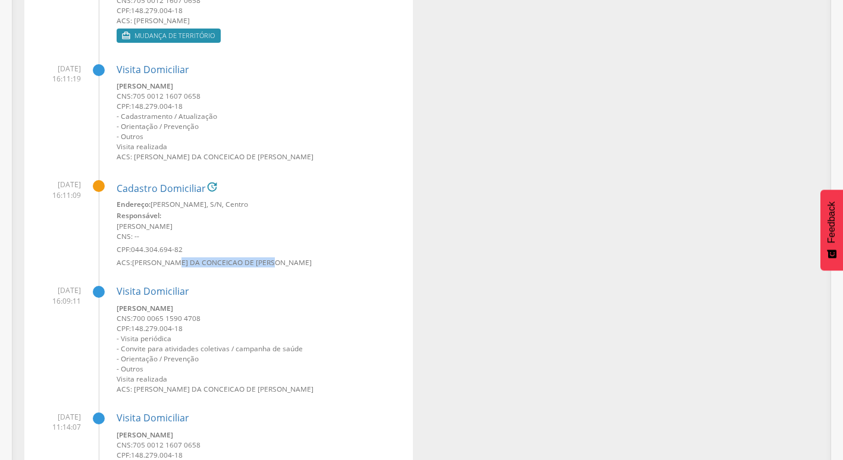
drag, startPoint x: 179, startPoint y: 261, endPoint x: 274, endPoint y: 261, distance: 95.2
click at [274, 261] on small "ACS: [PERSON_NAME] da Conceicao de [PERSON_NAME]" at bounding box center [260, 263] width 287 height 10
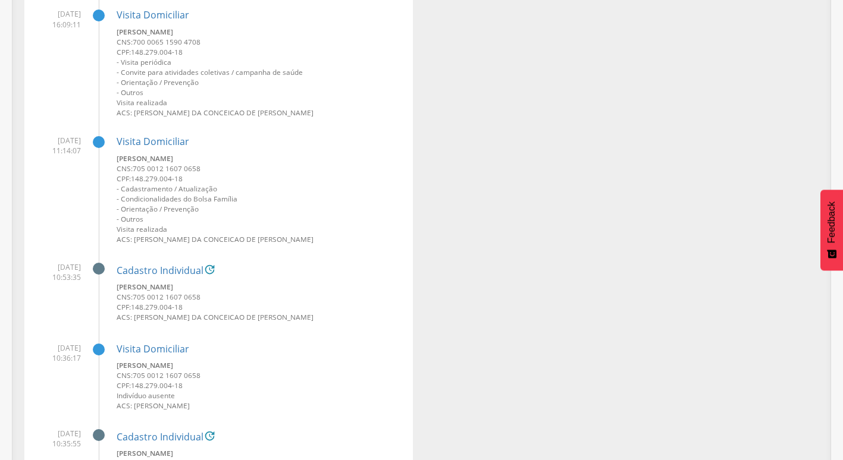
scroll to position [809, 0]
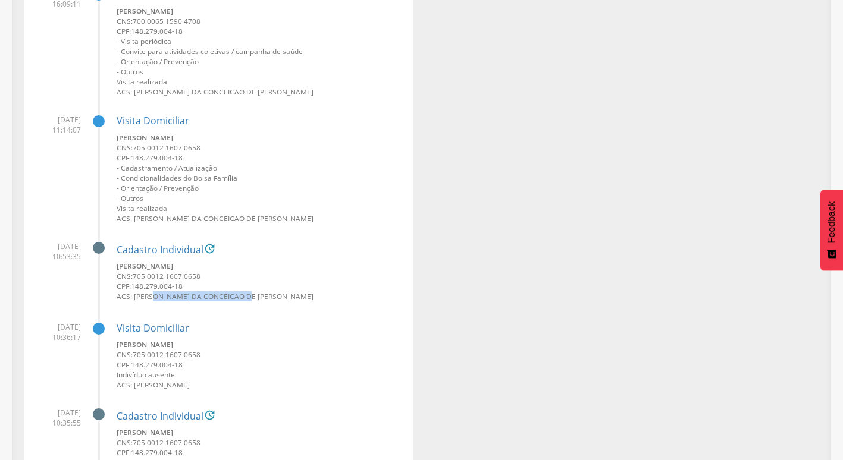
drag, startPoint x: 153, startPoint y: 294, endPoint x: 244, endPoint y: 295, distance: 91.6
click at [244, 295] on small "ACS: [PERSON_NAME] da Conceicao de [PERSON_NAME]" at bounding box center [260, 296] width 287 height 10
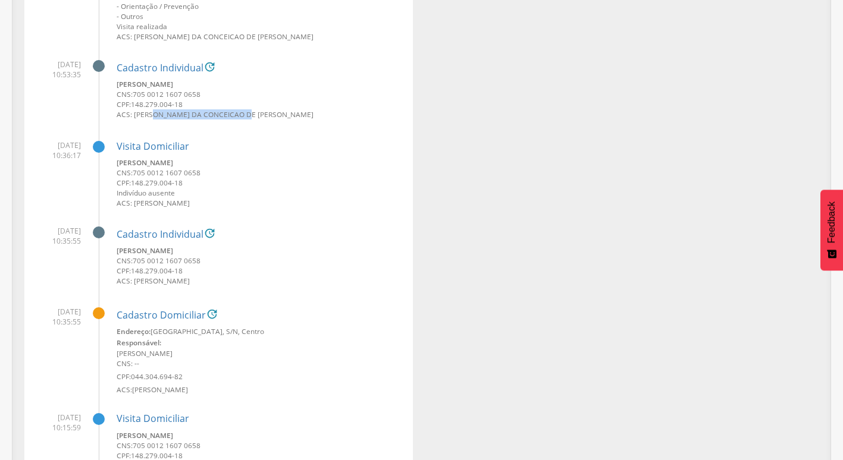
scroll to position [1011, 0]
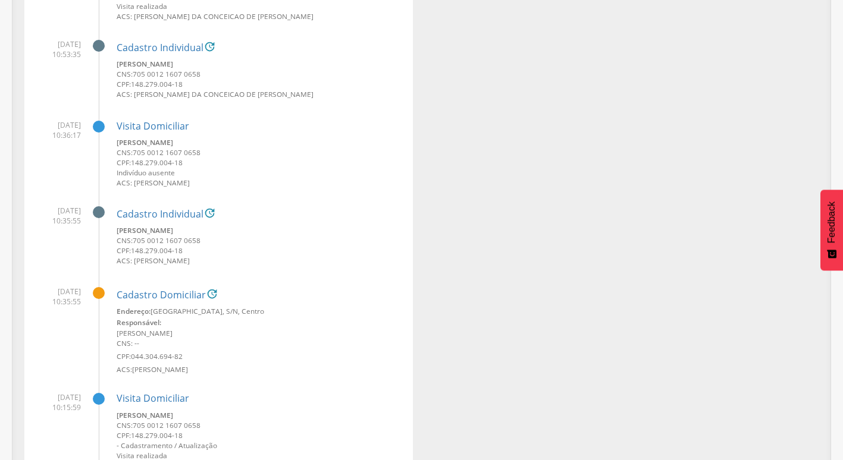
click at [142, 94] on small "ACS: [PERSON_NAME] da Conceicao de [PERSON_NAME]" at bounding box center [260, 94] width 287 height 10
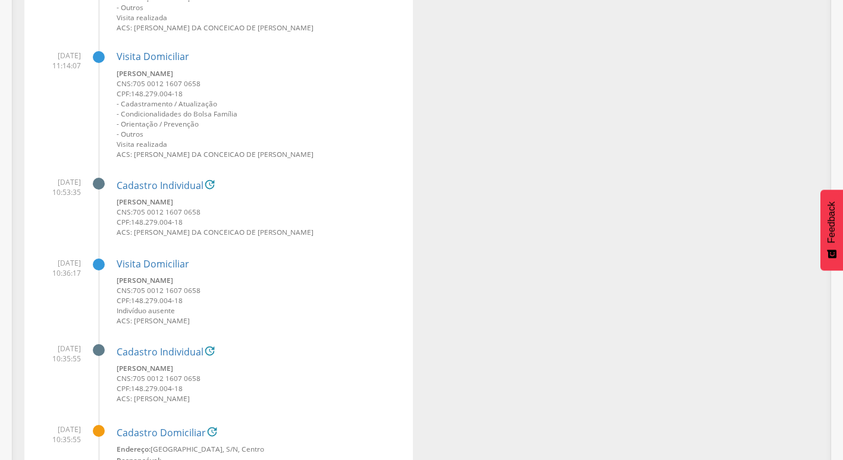
scroll to position [892, 0]
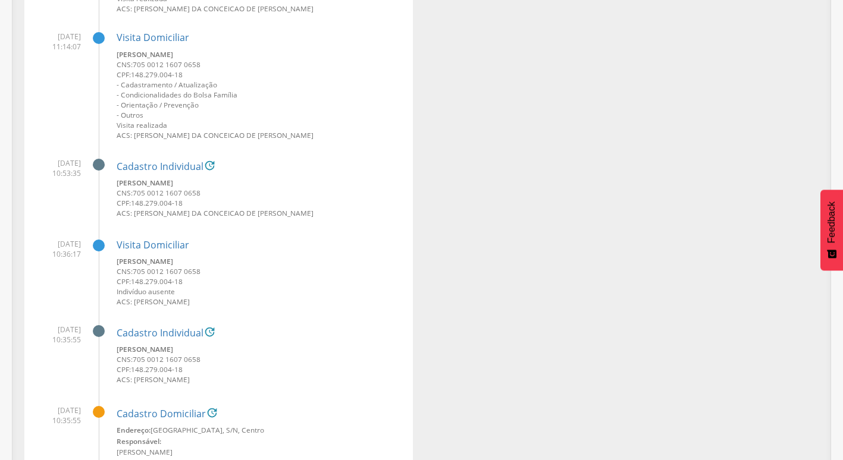
drag, startPoint x: 133, startPoint y: 378, endPoint x: 272, endPoint y: 378, distance: 138.6
click at [272, 378] on small "ACS: [PERSON_NAME]" at bounding box center [260, 380] width 287 height 10
drag, startPoint x: 133, startPoint y: 210, endPoint x: 301, endPoint y: 212, distance: 167.7
click at [301, 212] on small "ACS: [PERSON_NAME] da Conceicao de [PERSON_NAME]" at bounding box center [260, 213] width 287 height 10
copy small "[PERSON_NAME] da Conceicao de [PERSON_NAME]"
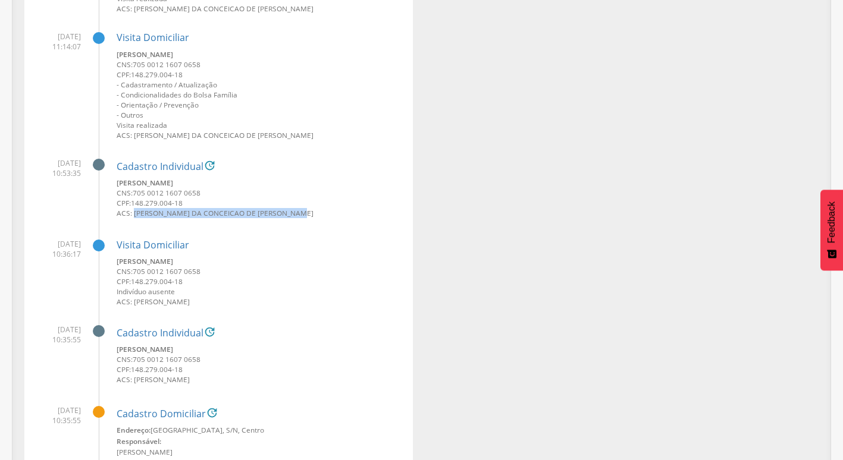
click at [133, 216] on small "ACS: [PERSON_NAME] da Conceicao de [PERSON_NAME]" at bounding box center [260, 213] width 287 height 10
drag, startPoint x: 133, startPoint y: 211, endPoint x: 148, endPoint y: 211, distance: 14.9
click at [148, 211] on small "ACS: [PERSON_NAME] da Conceicao de [PERSON_NAME]" at bounding box center [260, 213] width 287 height 10
drag, startPoint x: 148, startPoint y: 211, endPoint x: 393, endPoint y: 164, distance: 249.5
click at [393, 164] on h4 "Cadastro Individual " at bounding box center [260, 166] width 287 height 15
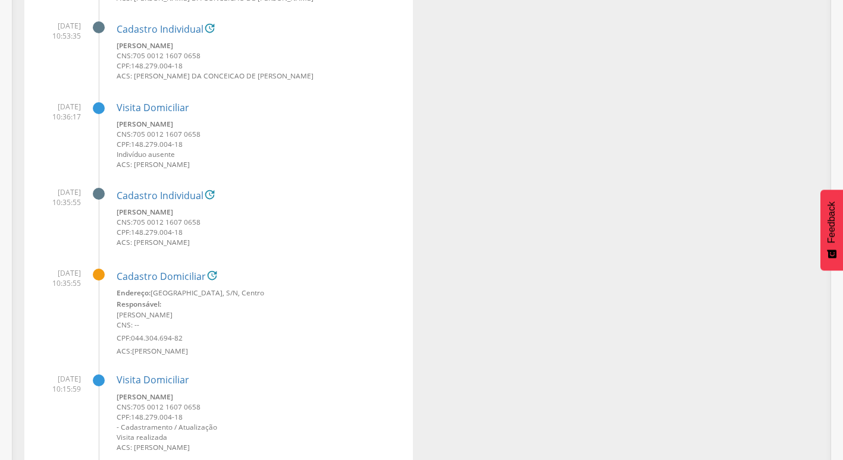
scroll to position [1011, 0]
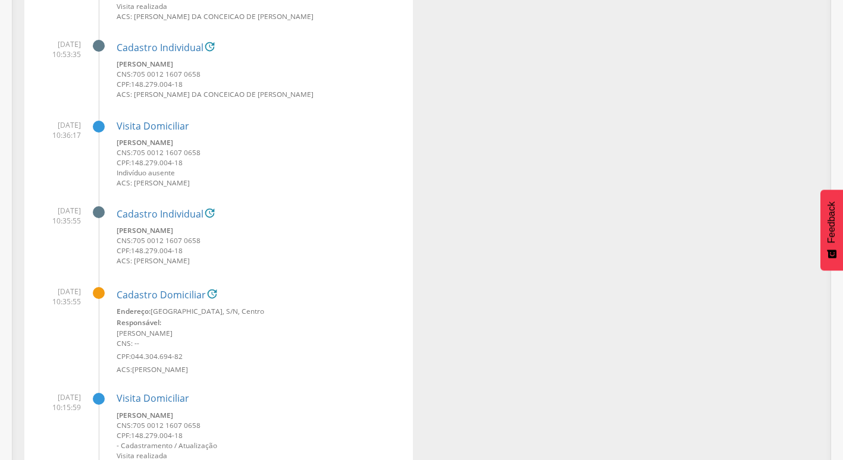
drag, startPoint x: 136, startPoint y: 261, endPoint x: 287, endPoint y: 260, distance: 150.5
click at [287, 260] on small "ACS: [PERSON_NAME]" at bounding box center [260, 261] width 287 height 10
drag, startPoint x: 287, startPoint y: 260, endPoint x: 266, endPoint y: 263, distance: 20.4
click at [266, 263] on small "ACS: [PERSON_NAME]" at bounding box center [260, 261] width 287 height 10
drag, startPoint x: 283, startPoint y: 257, endPoint x: 259, endPoint y: 256, distance: 24.4
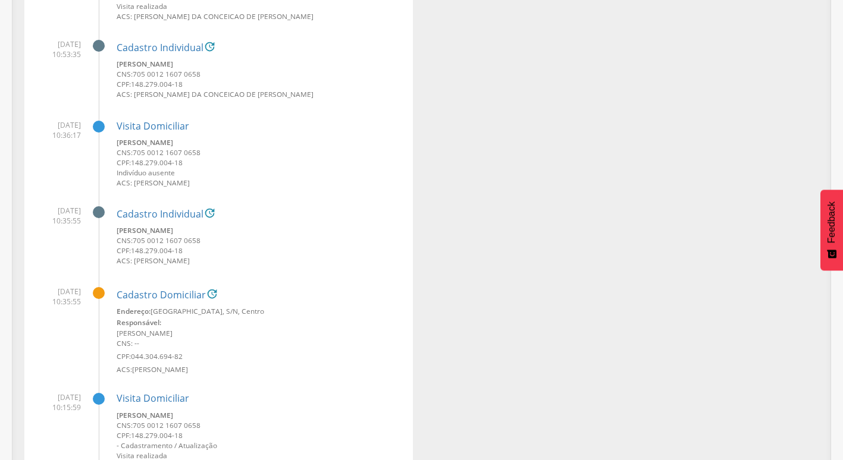
click at [259, 256] on small "ACS: [PERSON_NAME]" at bounding box center [260, 261] width 287 height 10
click at [143, 258] on small "ACS: [PERSON_NAME]" at bounding box center [260, 261] width 287 height 10
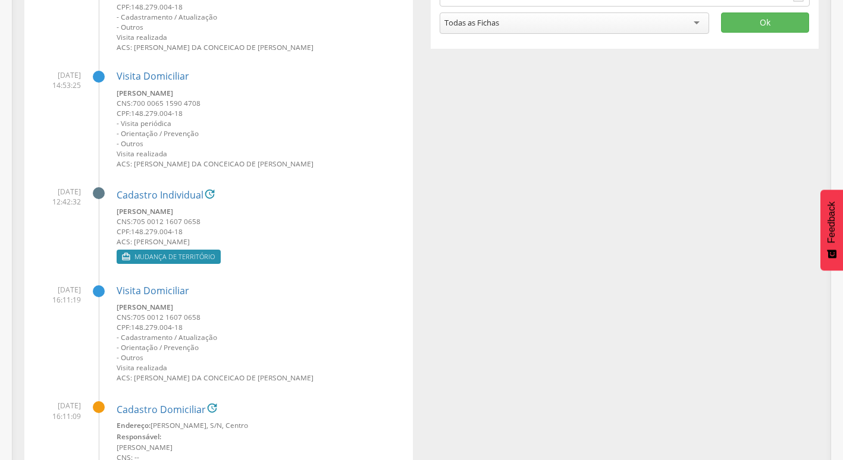
scroll to position [297, 0]
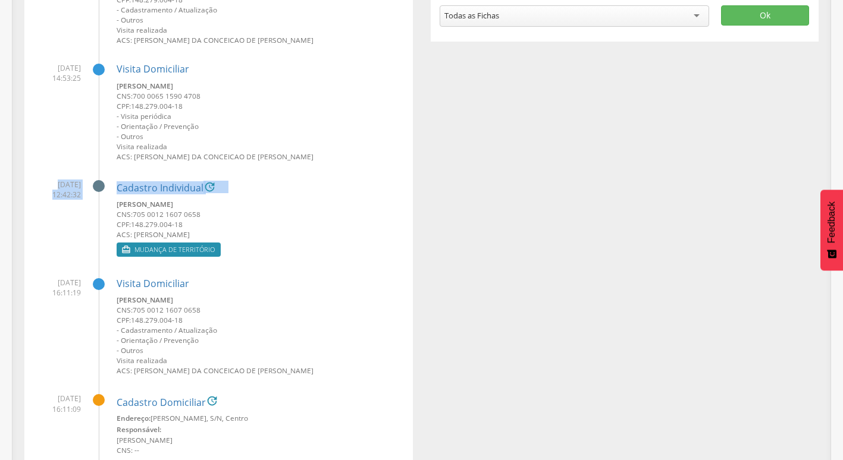
drag, startPoint x: 44, startPoint y: 184, endPoint x: 79, endPoint y: 200, distance: 38.8
click at [79, 200] on li "[DATE] 12:42:32 Cadastro Individual  [PERSON_NAME] CNS: 705 0012 1607 0658 CPF…" at bounding box center [218, 215] width 371 height 89
drag, startPoint x: 79, startPoint y: 200, endPoint x: 62, endPoint y: 202, distance: 17.3
click at [62, 202] on li "[DATE] 12:42:32 Cadastro Individual  [PERSON_NAME] CNS: 705 0012 1607 0658 CPF…" at bounding box center [218, 215] width 371 height 89
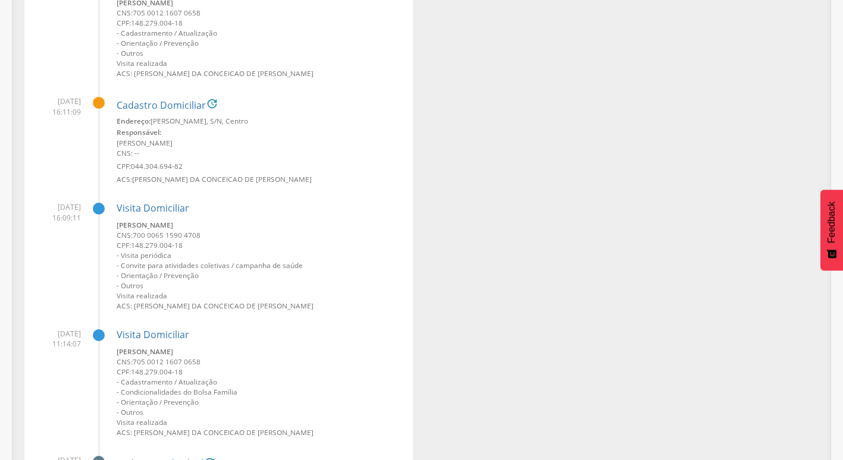
scroll to position [416, 0]
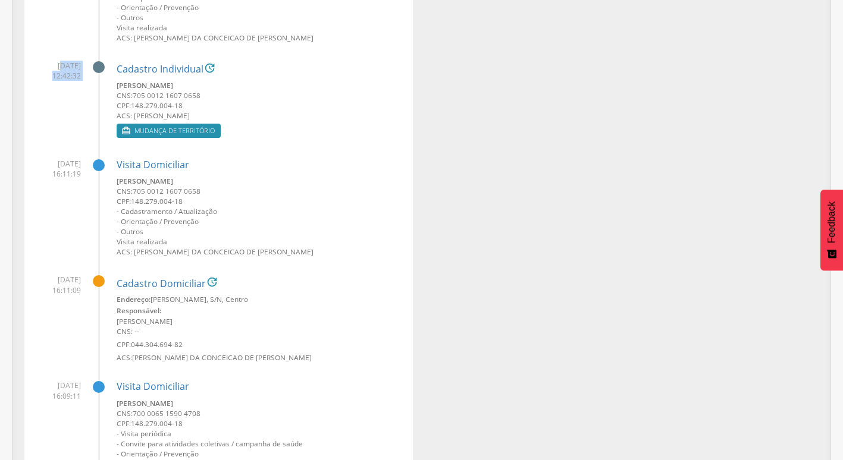
drag, startPoint x: 48, startPoint y: 65, endPoint x: 88, endPoint y: 63, distance: 39.9
click at [88, 63] on li "[DATE] 12:42:32 Cadastro Individual  [PERSON_NAME] CNS: 705 0012 1607 0658 CPF…" at bounding box center [218, 96] width 371 height 89
drag, startPoint x: 88, startPoint y: 63, endPoint x: 256, endPoint y: 131, distance: 181.7
click at [256, 131] on div " Mudança de território" at bounding box center [260, 132] width 287 height 17
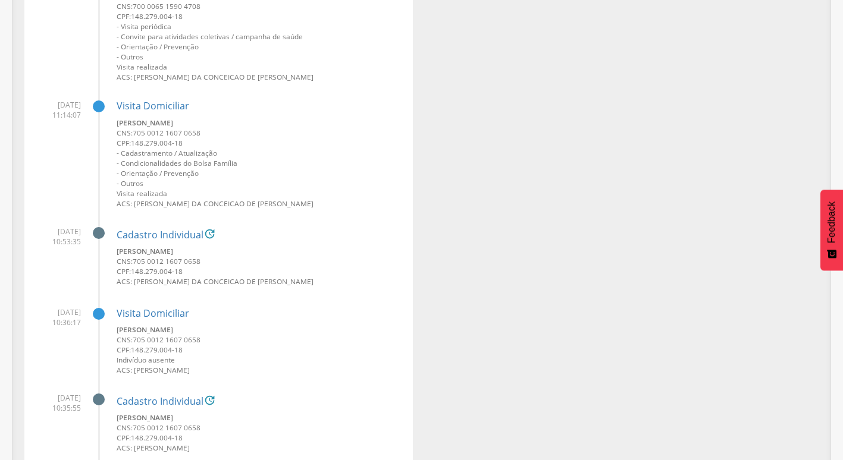
scroll to position [833, 0]
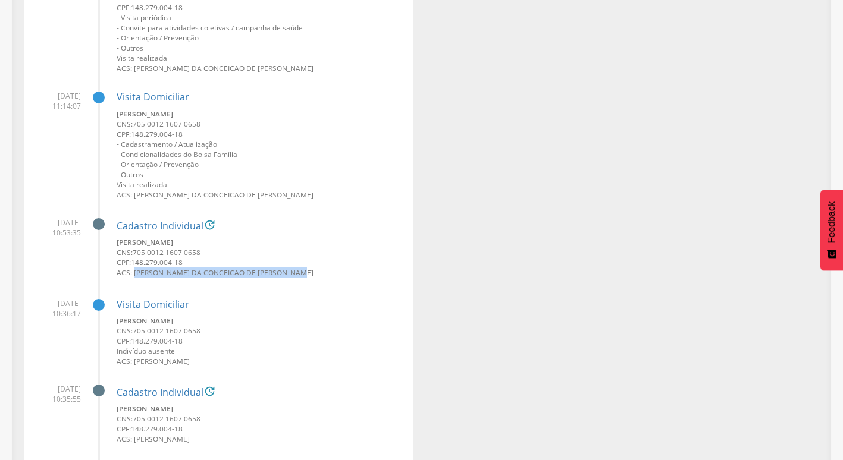
drag, startPoint x: 133, startPoint y: 277, endPoint x: 307, endPoint y: 274, distance: 174.3
click at [307, 274] on small "ACS: [PERSON_NAME] da Conceicao de [PERSON_NAME]" at bounding box center [260, 273] width 287 height 10
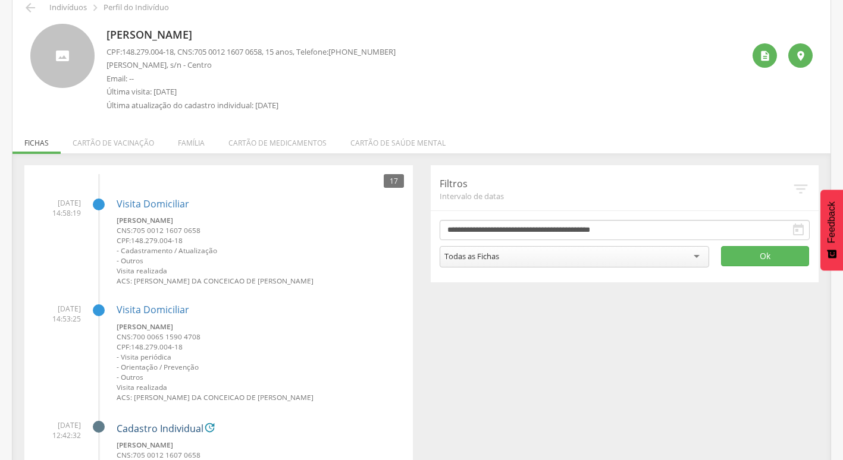
scroll to position [0, 0]
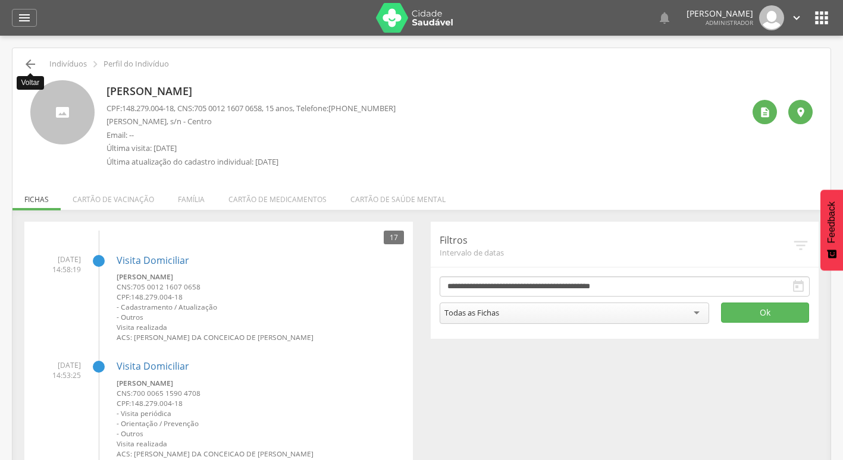
click at [36, 62] on icon "" at bounding box center [30, 64] width 14 height 14
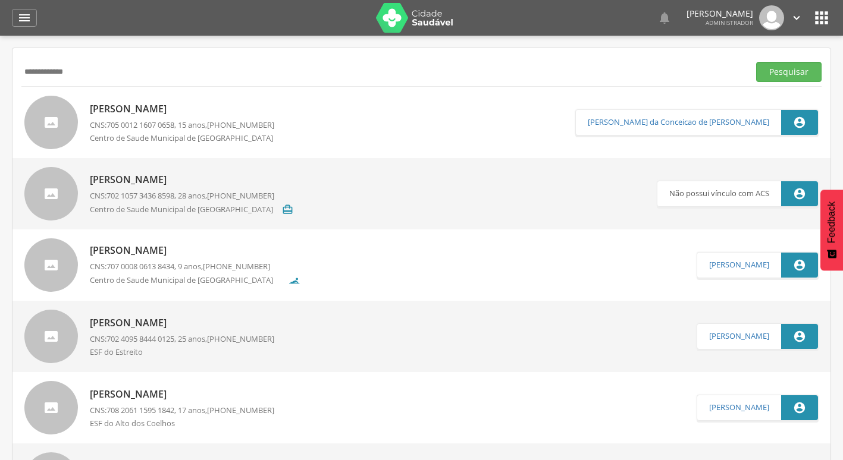
click at [231, 74] on input "**********" at bounding box center [382, 72] width 723 height 20
click at [756, 62] on button "Pesquisar" at bounding box center [788, 72] width 65 height 20
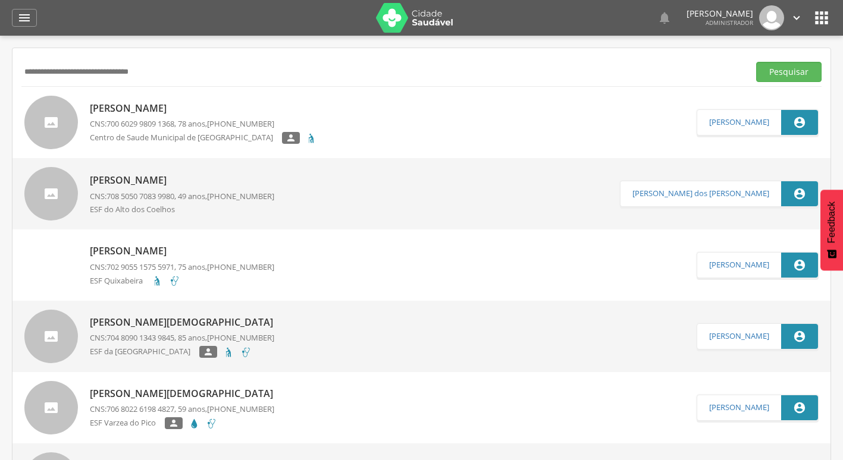
type input "**********"
click at [756, 62] on button "Pesquisar" at bounding box center [788, 72] width 65 height 20
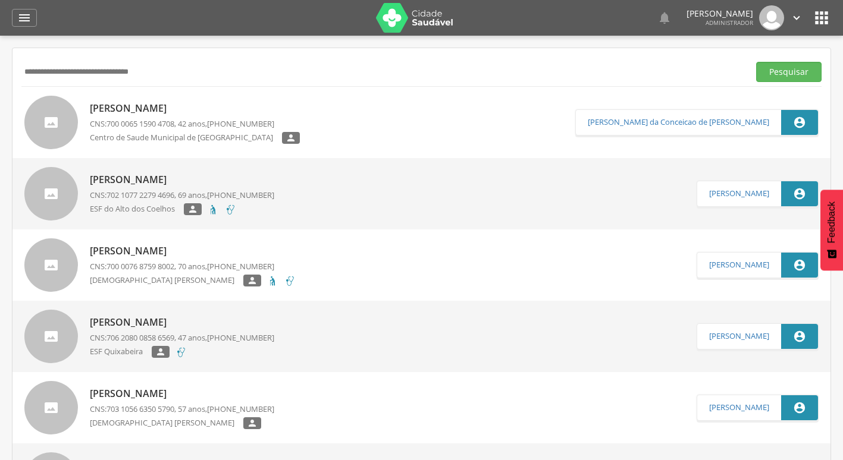
click at [184, 103] on p "[PERSON_NAME]" at bounding box center [195, 109] width 210 height 14
type input "**********"
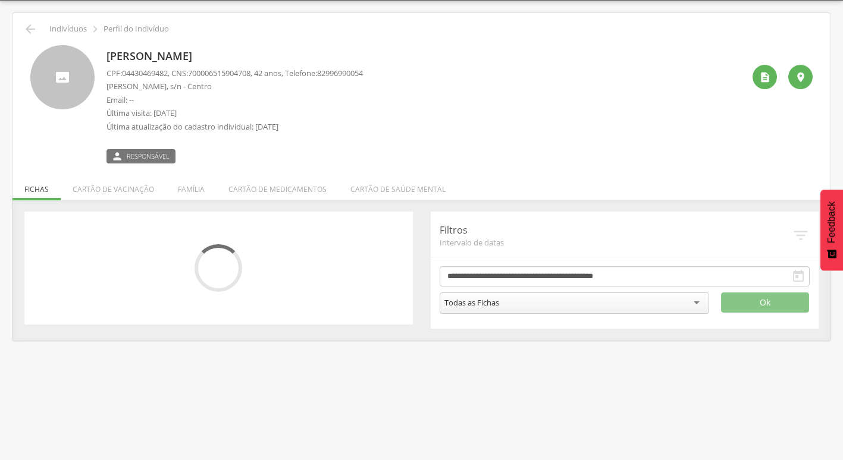
scroll to position [36, 0]
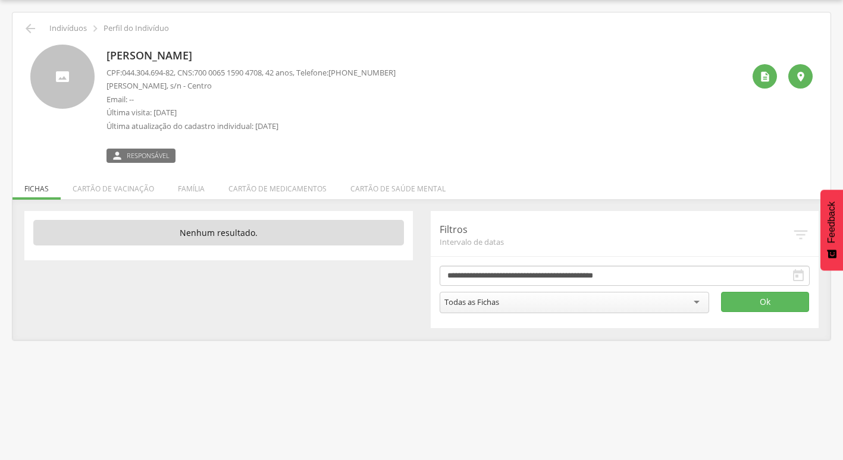
click at [553, 265] on div "**********" at bounding box center [625, 269] width 388 height 117
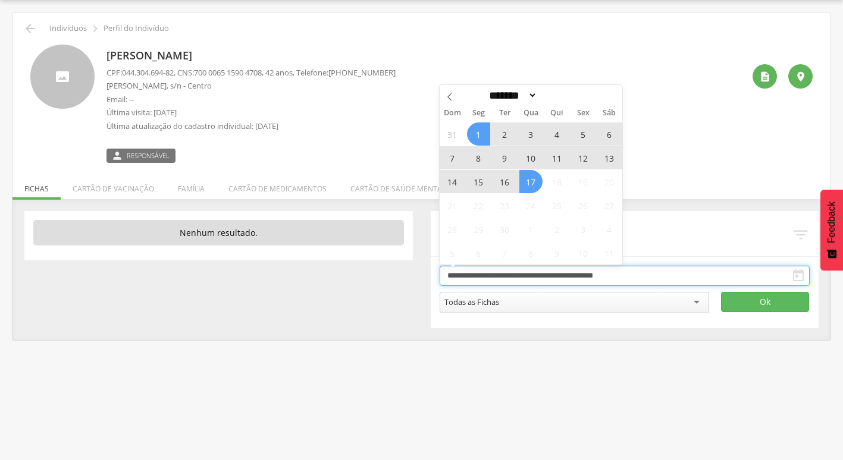
click at [551, 272] on input "**********" at bounding box center [625, 276] width 371 height 20
click at [452, 93] on icon at bounding box center [449, 97] width 8 height 8
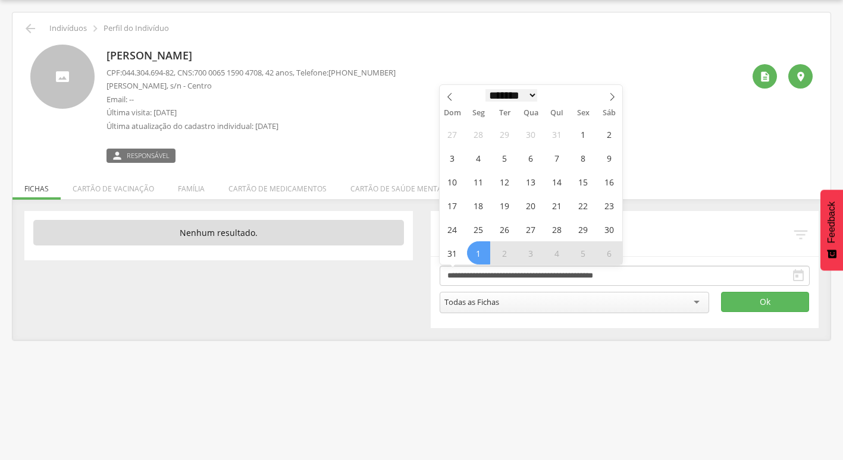
click at [526, 93] on select "******* ********* ***** ***** **** ***** ***** ****** ********" at bounding box center [511, 95] width 52 height 12
select select "*"
click at [485, 89] on select "******* ********* ***** ***** **** ***** ***** ****** ********" at bounding box center [511, 95] width 52 height 12
click at [531, 137] on span "1" at bounding box center [530, 134] width 23 height 23
type input "**********"
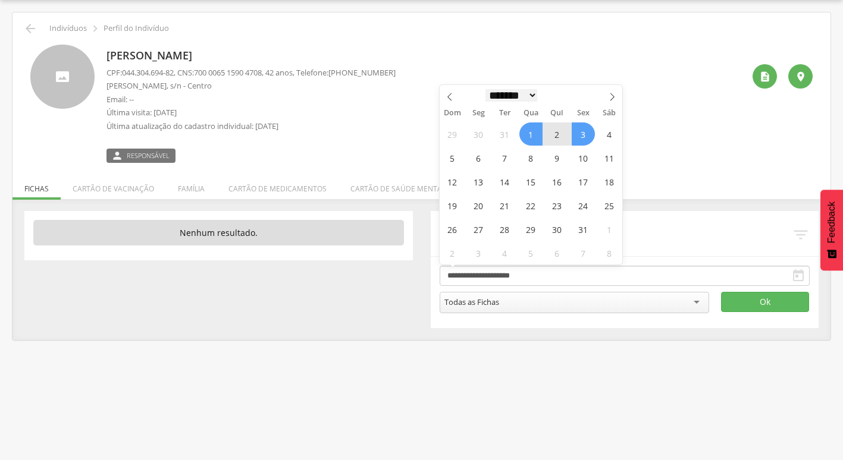
click at [515, 101] on select "******* ********* ***** ***** **** ***** ***** ****** ********" at bounding box center [511, 95] width 52 height 12
select select "*"
click at [485, 89] on select "******* ********* ***** ***** **** ***** ***** ****** ********" at bounding box center [511, 95] width 52 height 12
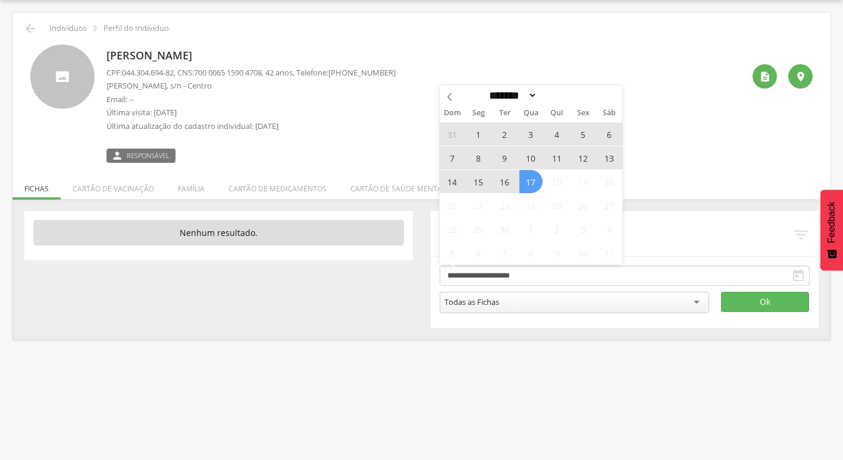
click at [532, 186] on span "17" at bounding box center [530, 181] width 23 height 23
type input "**********"
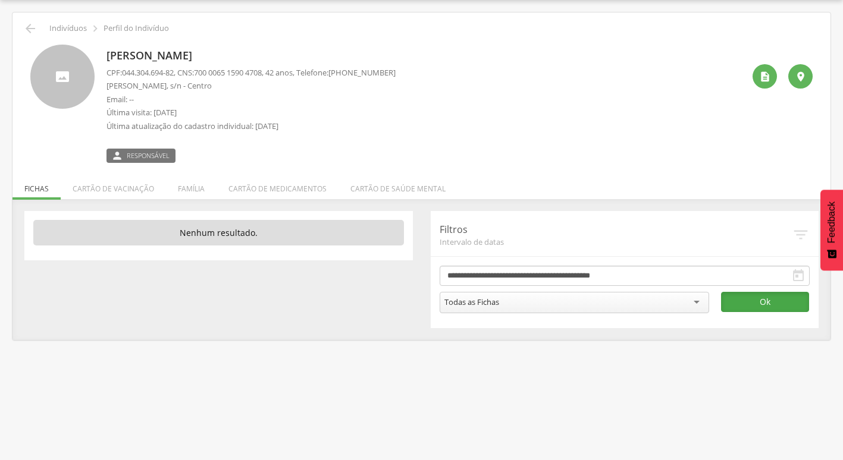
click at [755, 306] on button "Ok" at bounding box center [765, 302] width 88 height 20
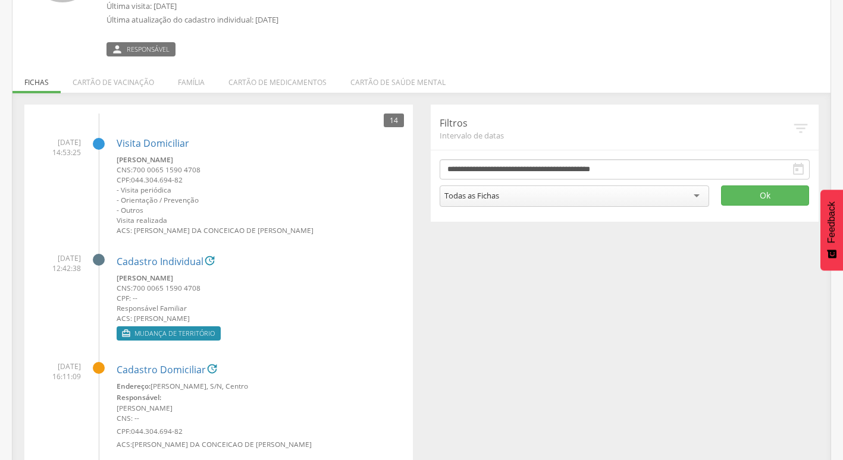
scroll to position [214, 0]
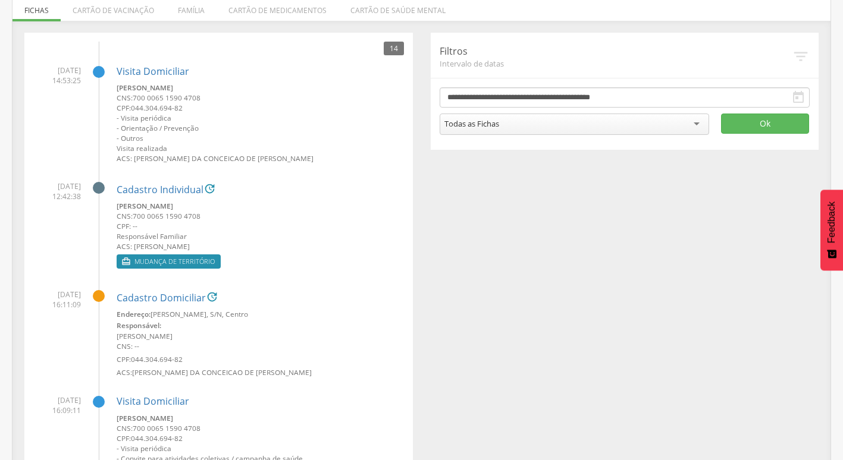
click at [45, 185] on span "[DATE] 12:42:38" at bounding box center [57, 191] width 48 height 20
click at [42, 185] on span "[DATE] 12:42:38" at bounding box center [57, 191] width 48 height 20
